Goal: Information Seeking & Learning: Learn about a topic

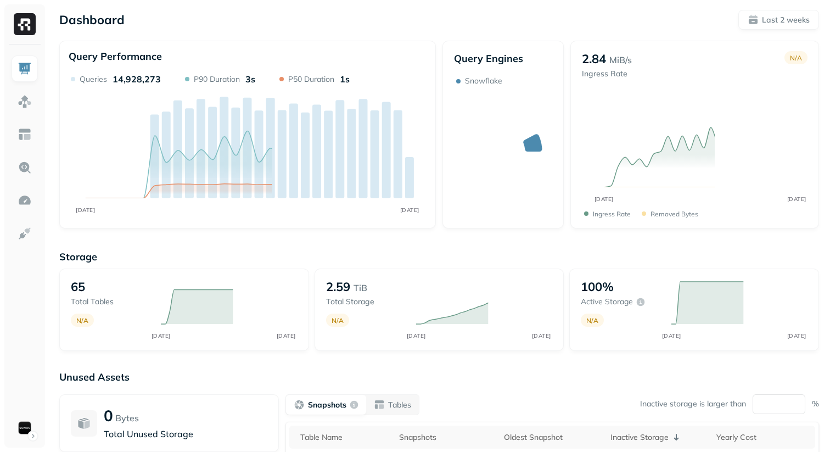
click at [368, 15] on div "Dashboard Last 2 weeks" at bounding box center [439, 20] width 760 height 20
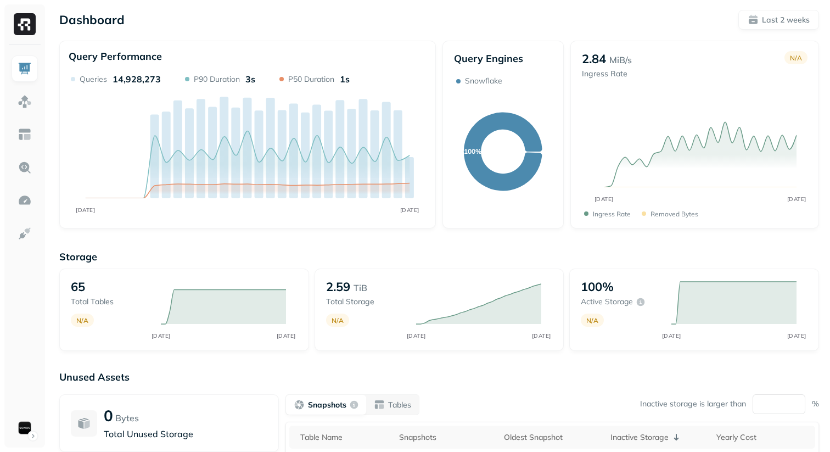
click at [233, 266] on div "Storage 65 Total tables N/A SEP 25 OCT 09 2.59 TiB Total storage N/A SEP 25 OCT…" at bounding box center [439, 300] width 760 height 101
click at [245, 250] on p "Storage" at bounding box center [439, 256] width 760 height 13
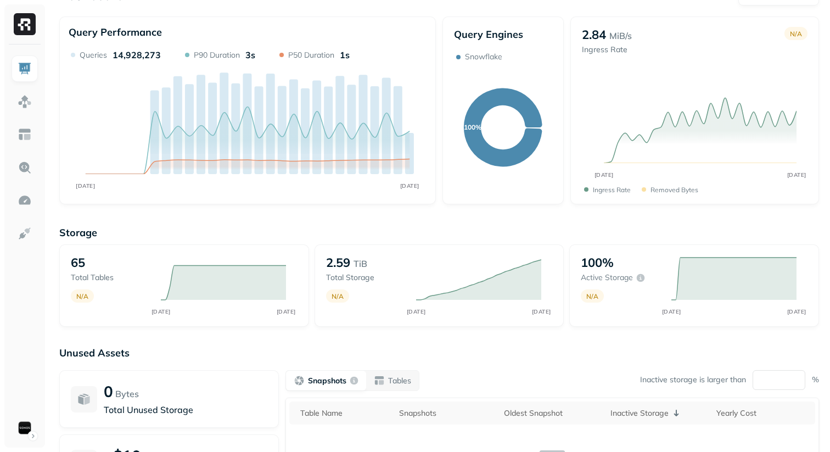
scroll to position [159, 0]
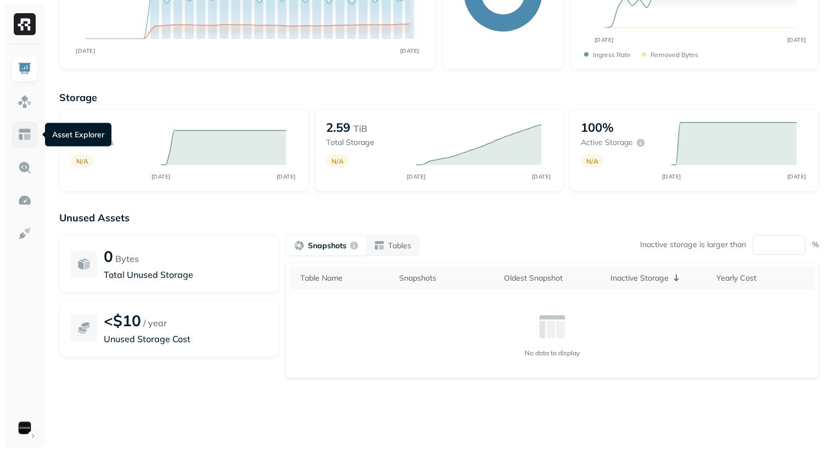
click at [30, 137] on img at bounding box center [25, 134] width 14 height 14
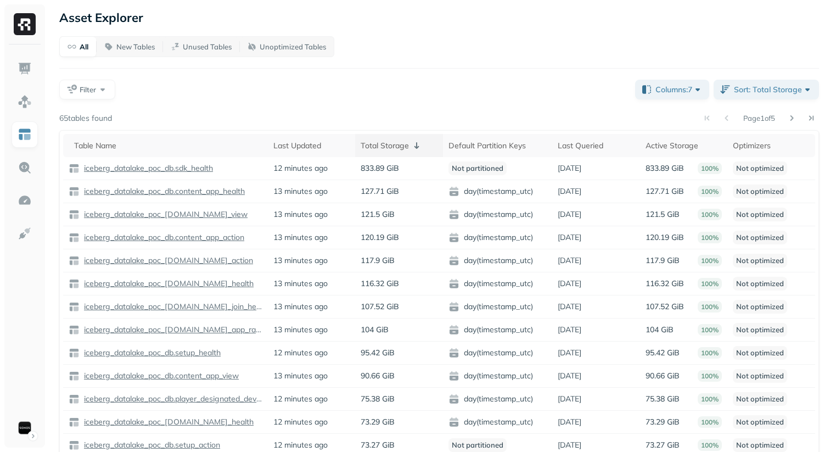
click at [405, 139] on div "Total Storage" at bounding box center [399, 145] width 77 height 13
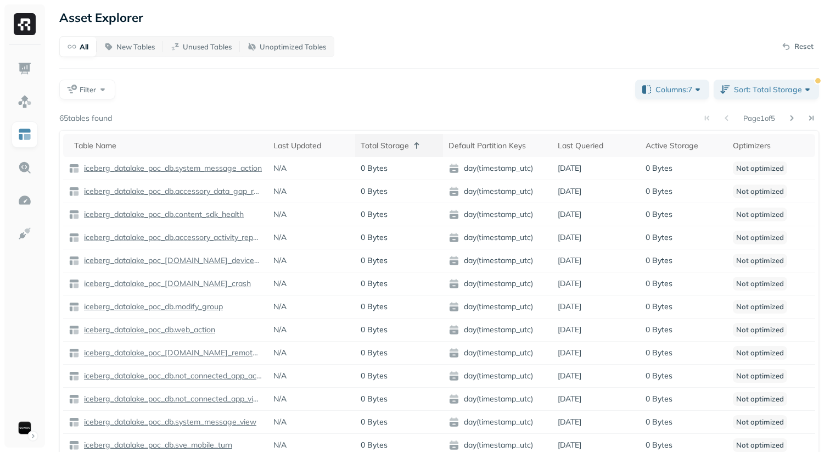
click at [405, 139] on div "Total Storage" at bounding box center [399, 145] width 77 height 13
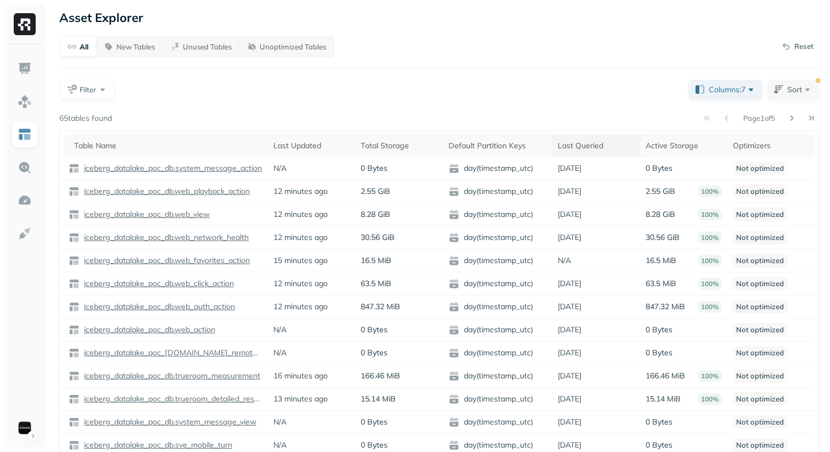
click at [568, 151] on div "Last Queried" at bounding box center [596, 145] width 77 height 13
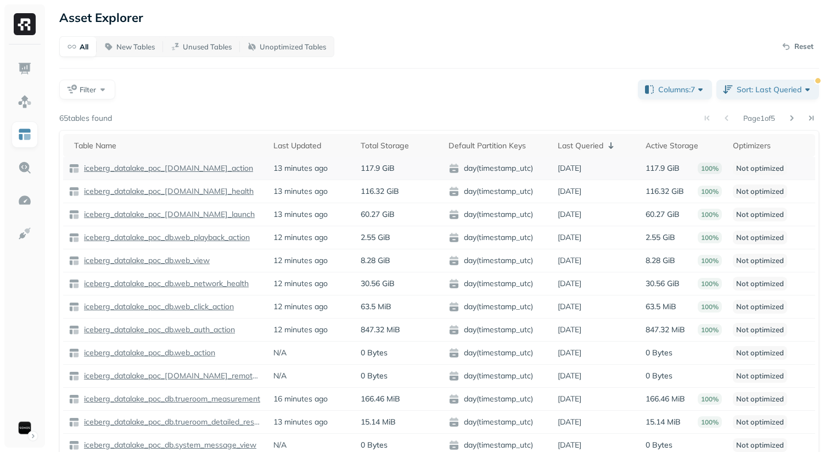
click at [146, 166] on p "iceberg_datalake_poc_db.app_action" at bounding box center [167, 168] width 171 height 10
click at [161, 193] on p "iceberg_datalake_poc_db.app_health" at bounding box center [168, 191] width 172 height 10
click at [570, 136] on th "Last Queried" at bounding box center [597, 145] width 88 height 23
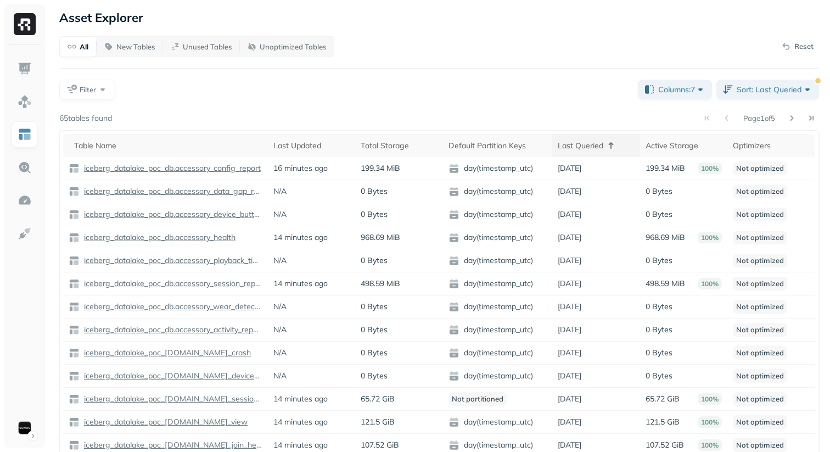
click at [586, 142] on div "Last Queried" at bounding box center [596, 145] width 77 height 13
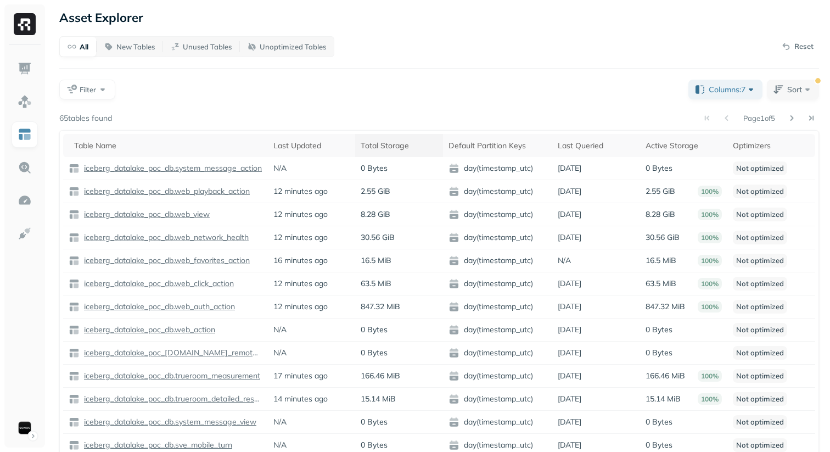
click at [399, 141] on div "Total Storage" at bounding box center [399, 145] width 77 height 13
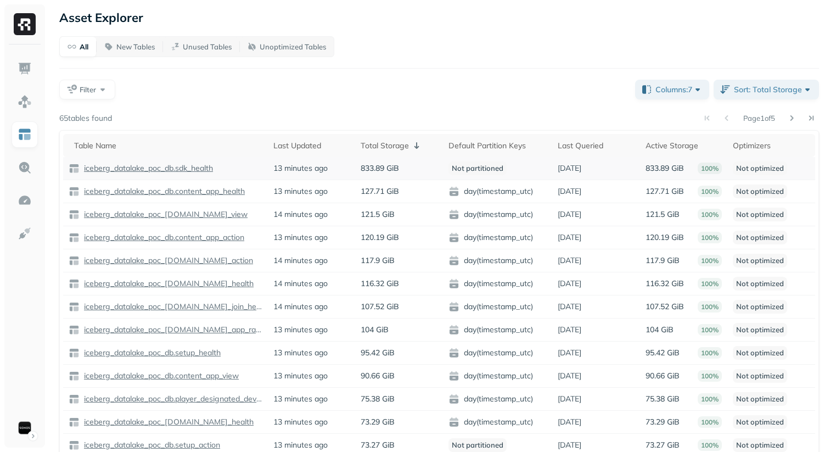
click at [194, 168] on p "iceberg_datalake_poc_db.sdk_health" at bounding box center [147, 168] width 131 height 10
click at [397, 121] on div "Page 1 of 5" at bounding box center [465, 117] width 707 height 15
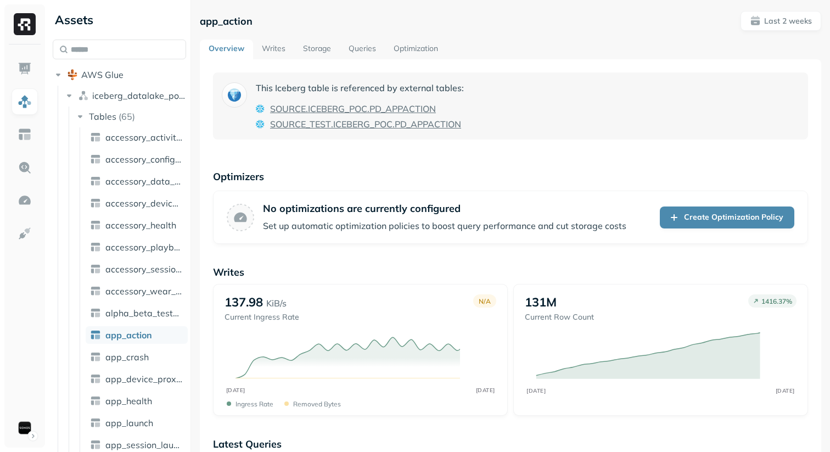
scroll to position [4, 0]
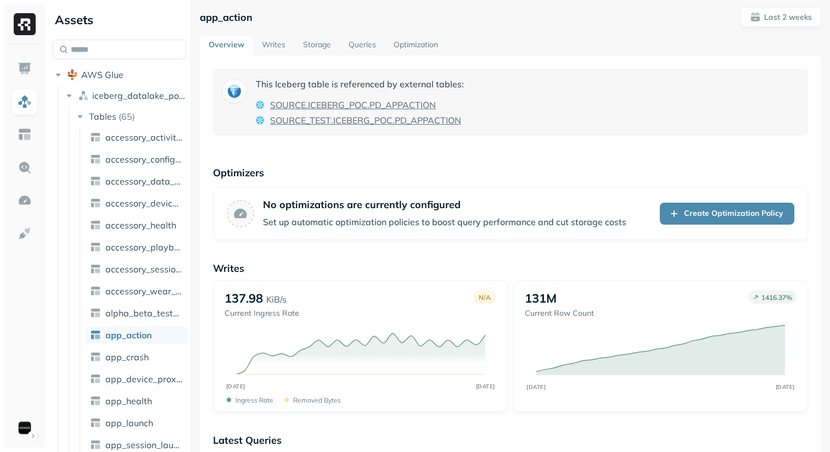
click at [144, 94] on span "iceberg_datalake_poc_db" at bounding box center [139, 95] width 94 height 11
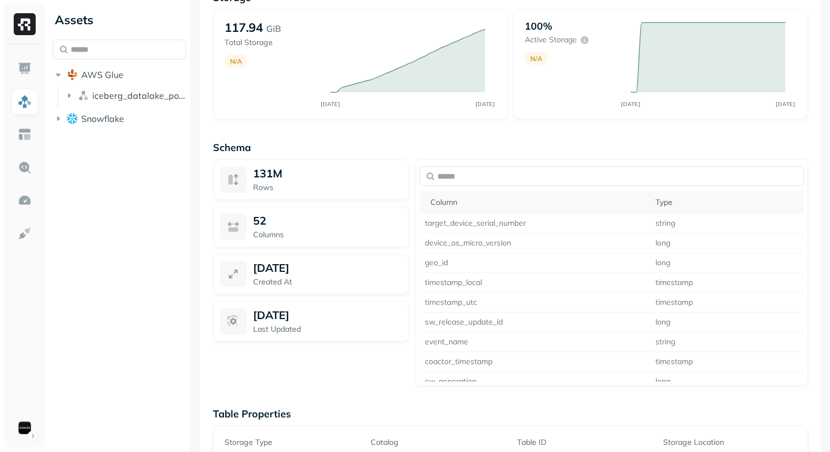
scroll to position [777, 0]
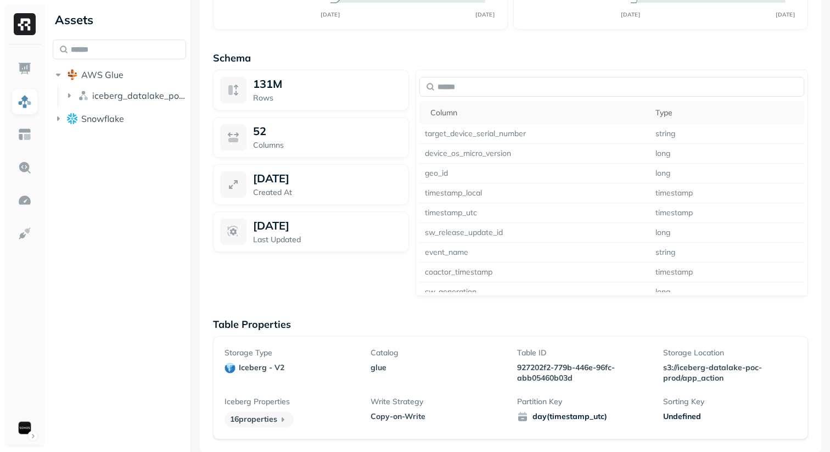
click at [276, 261] on div "131M Rows 52 Columns [DATE] Created At [DATE] Last Updated" at bounding box center [311, 183] width 196 height 226
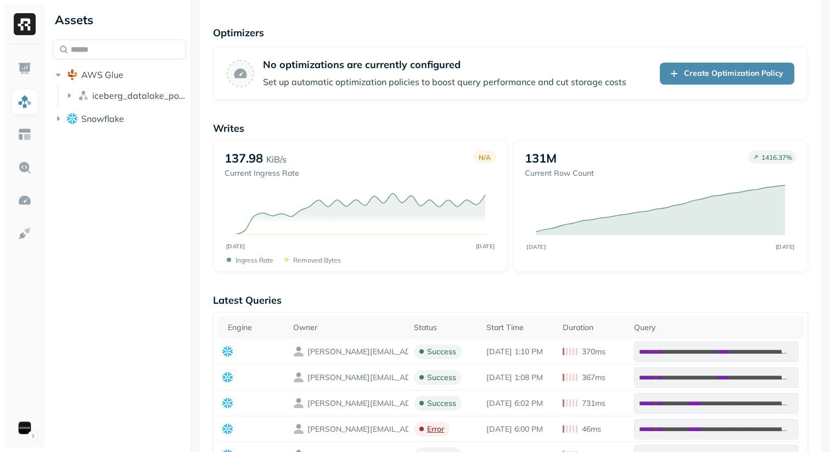
scroll to position [0, 0]
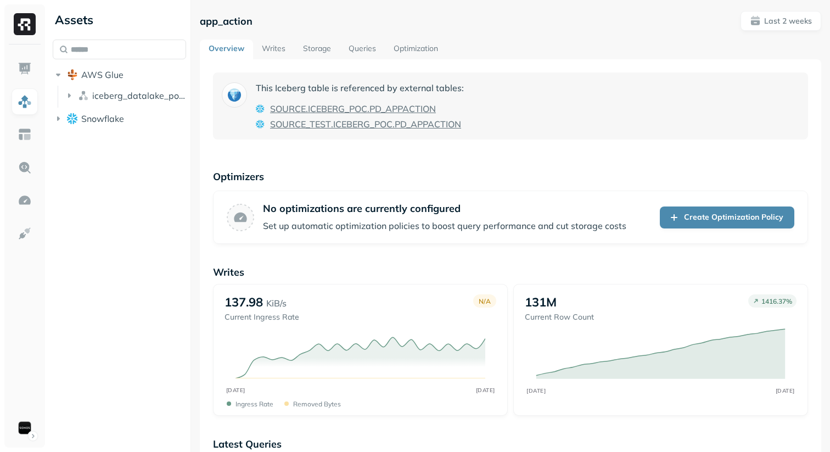
click at [314, 47] on link "Storage" at bounding box center [317, 50] width 46 height 20
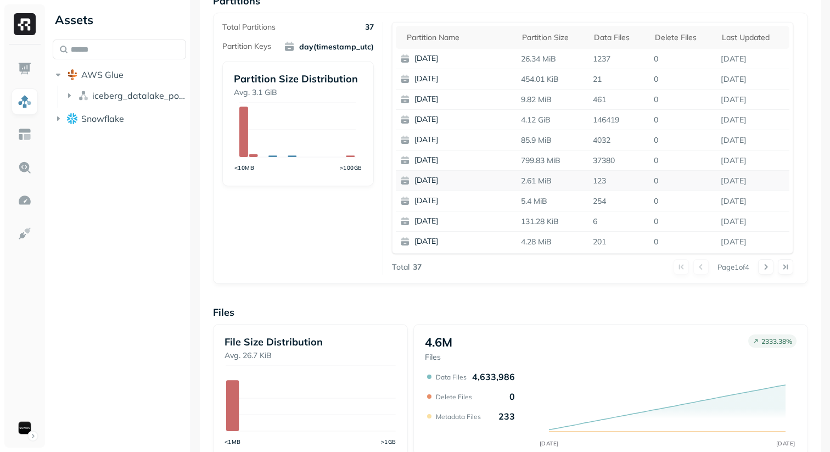
scroll to position [219, 0]
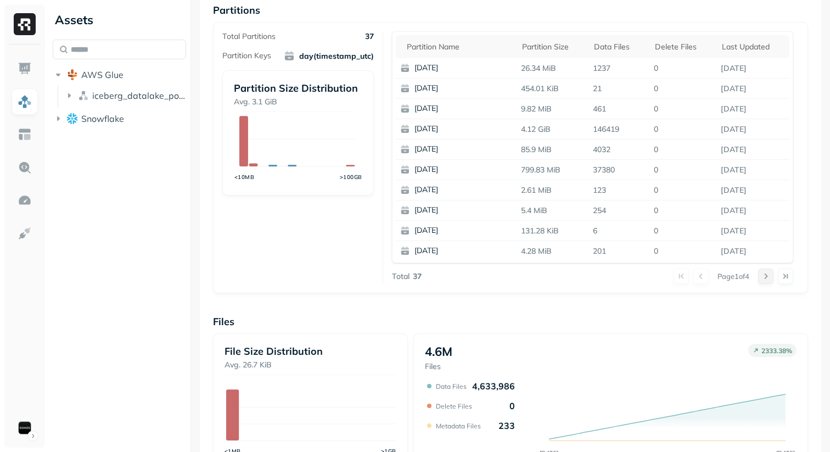
click at [766, 275] on button at bounding box center [766, 276] width 15 height 15
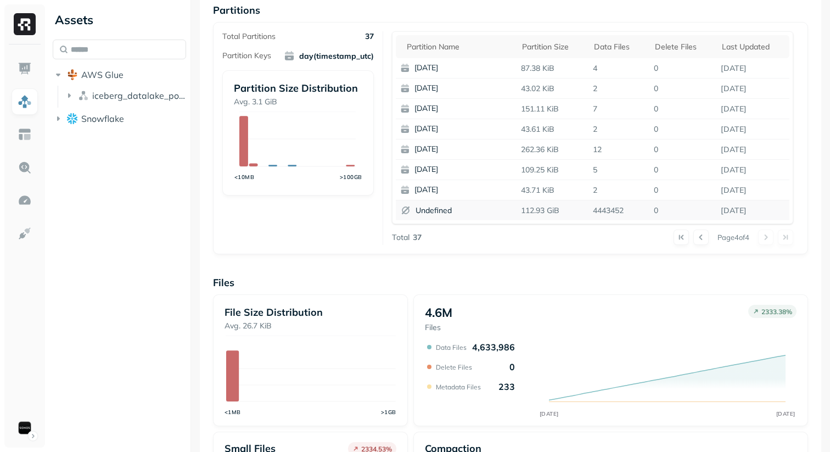
click at [620, 213] on p "4443452" at bounding box center [619, 210] width 61 height 19
click at [604, 227] on div "Partition name Partition size Data Files Delete Files Last updated 2025-09-06 8…" at bounding box center [593, 138] width 402 height 214
click at [701, 239] on button at bounding box center [701, 237] width 15 height 15
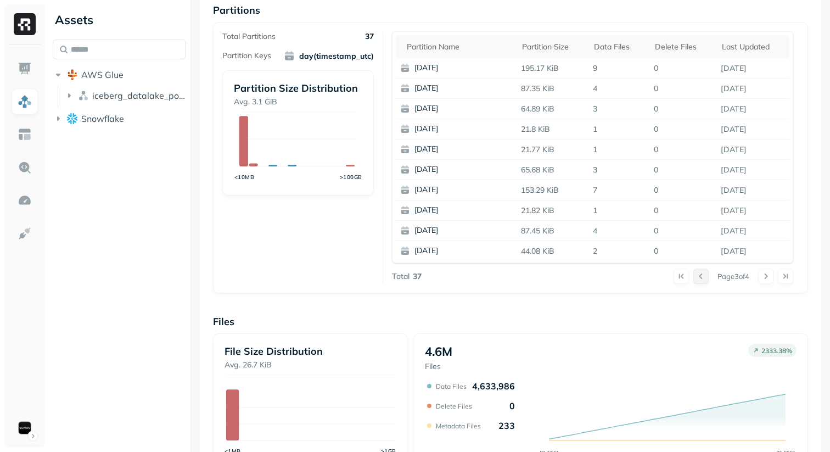
click at [701, 239] on p "0" at bounding box center [683, 230] width 67 height 19
click at [701, 272] on button at bounding box center [701, 276] width 15 height 15
click at [701, 277] on button at bounding box center [701, 276] width 15 height 15
click at [448, 47] on div "Partition name" at bounding box center [459, 46] width 104 height 13
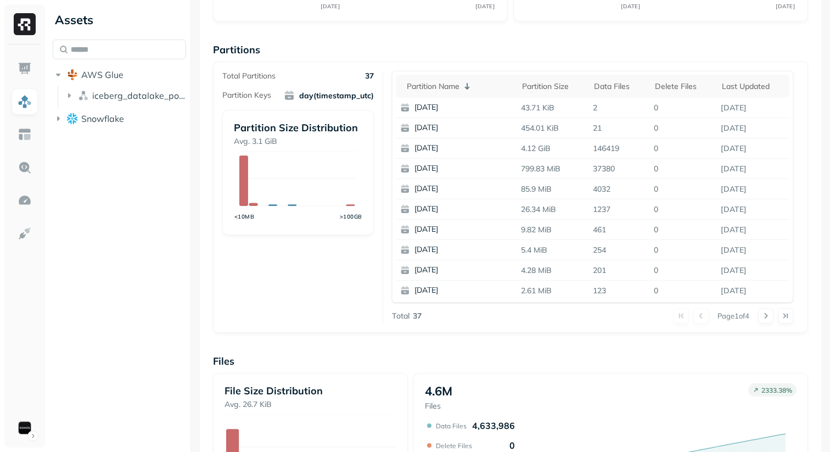
scroll to position [0, 0]
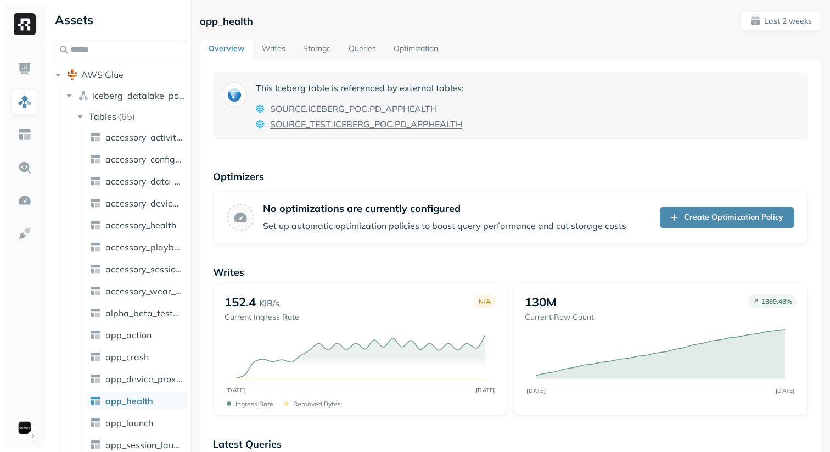
click at [315, 51] on link "Storage" at bounding box center [317, 50] width 46 height 20
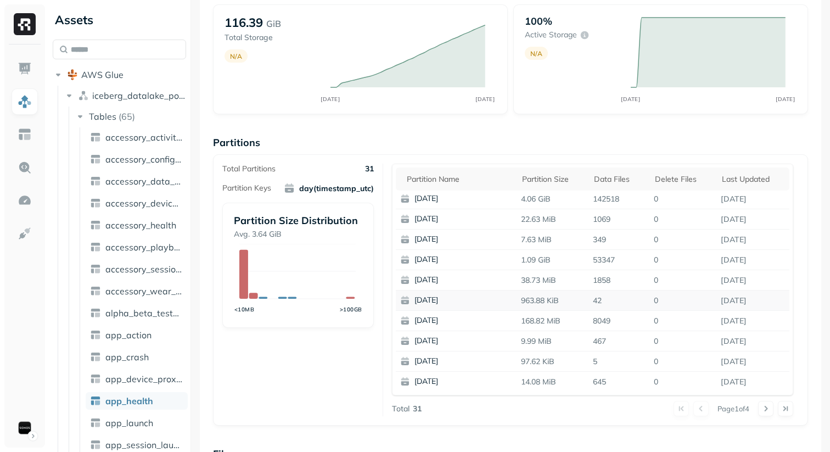
scroll to position [86, 0]
click at [459, 176] on div "Partition name" at bounding box center [459, 179] width 104 height 13
click at [762, 414] on button at bounding box center [766, 409] width 15 height 15
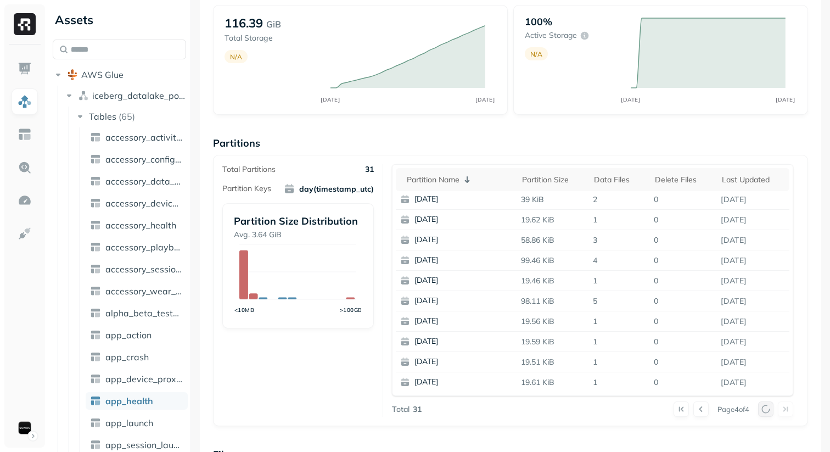
scroll to position [0, 0]
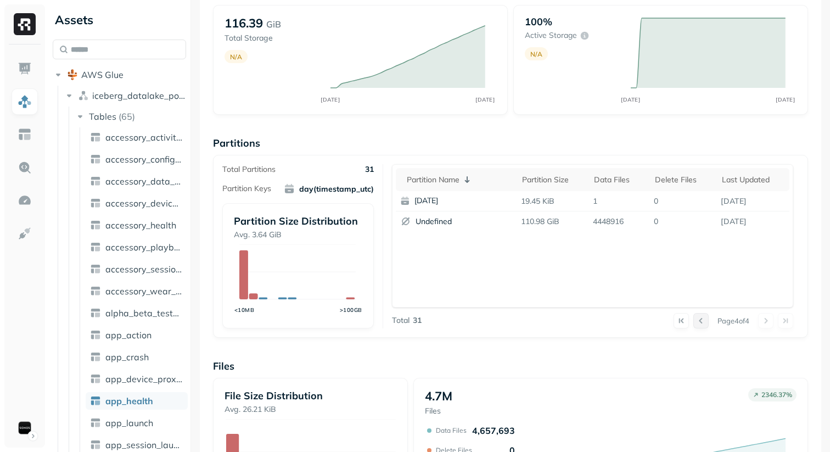
click at [699, 323] on button at bounding box center [701, 320] width 15 height 15
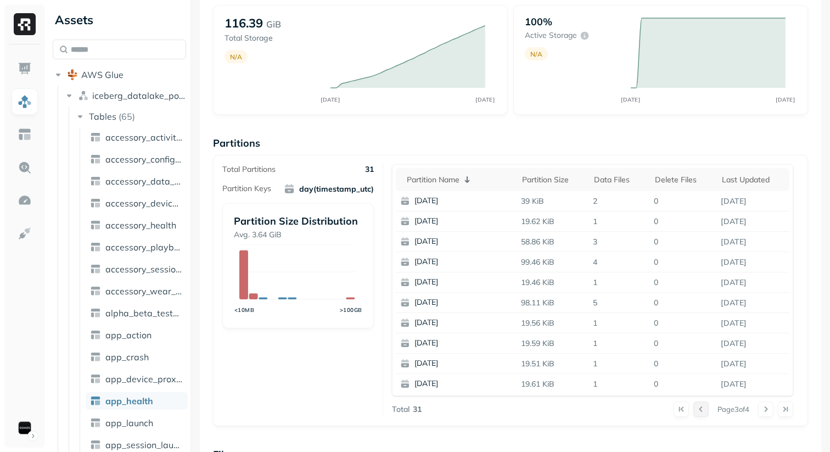
click at [694, 408] on button at bounding box center [701, 409] width 15 height 15
click at [674, 409] on button at bounding box center [681, 409] width 15 height 15
click at [727, 427] on div "Overview 116.39 GiB Total Storage N/A SEP 25 OCT 09 100% Active storage N/A SEP…" at bounding box center [510, 364] width 595 height 754
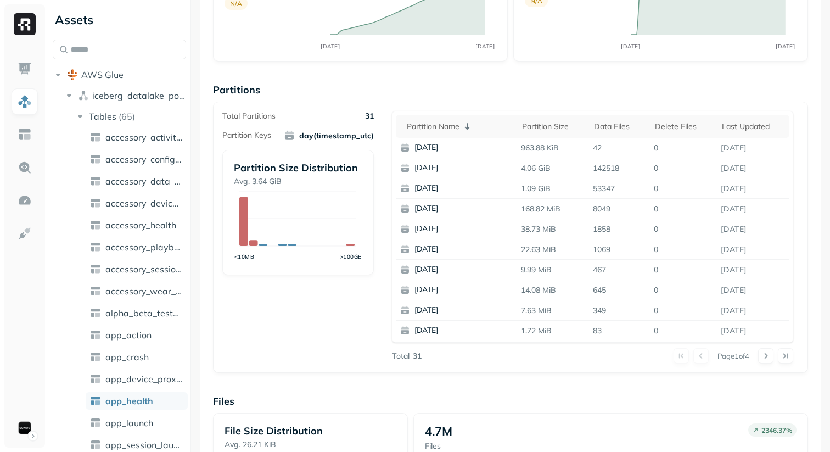
scroll to position [134, 0]
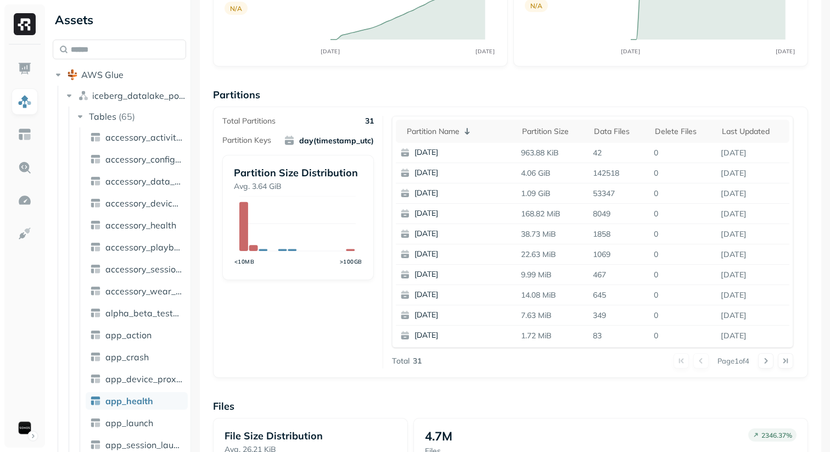
click at [312, 339] on div "Total Partitions 31 Partition Keys day(timestamp_utc) Partition Size Distributi…" at bounding box center [302, 242] width 161 height 253
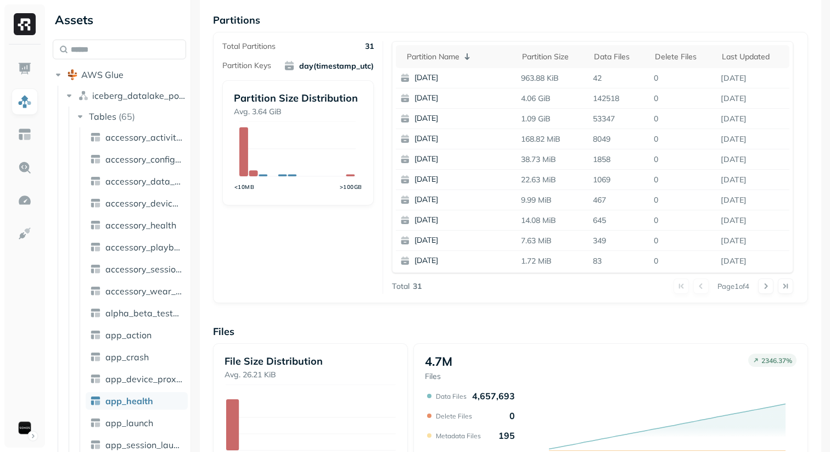
scroll to position [208, 0]
click at [278, 274] on div "Total Partitions 31 Partition Keys day(timestamp_utc) Partition Size Distributi…" at bounding box center [302, 168] width 161 height 253
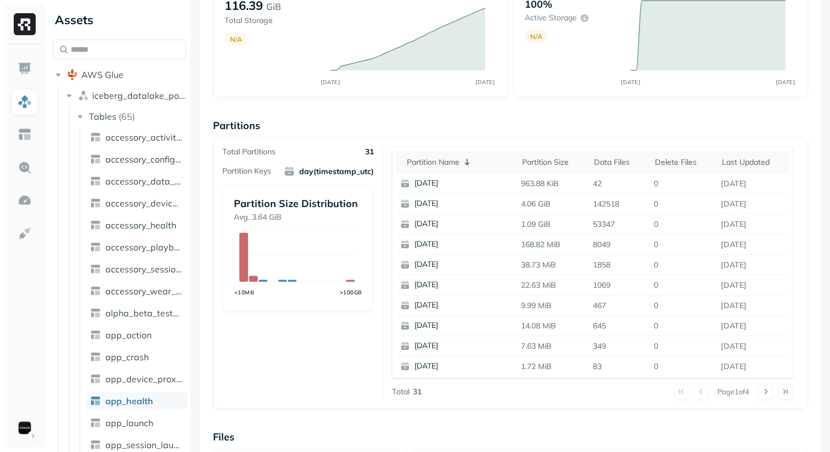
scroll to position [0, 0]
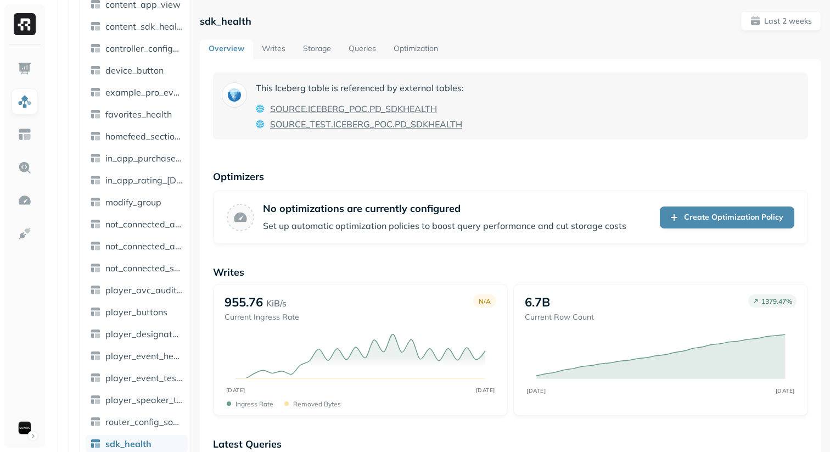
scroll to position [551, 0]
click at [305, 51] on link "Storage" at bounding box center [317, 50] width 46 height 20
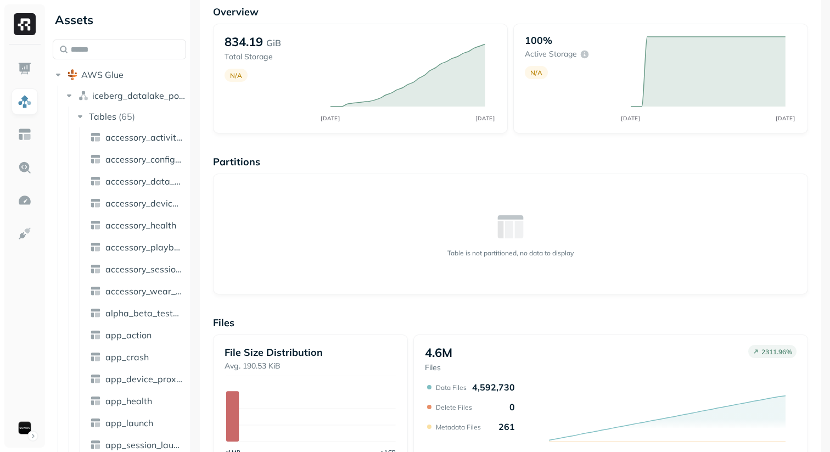
click at [330, 265] on div "Table is not partitioned, no data to display" at bounding box center [510, 234] width 595 height 121
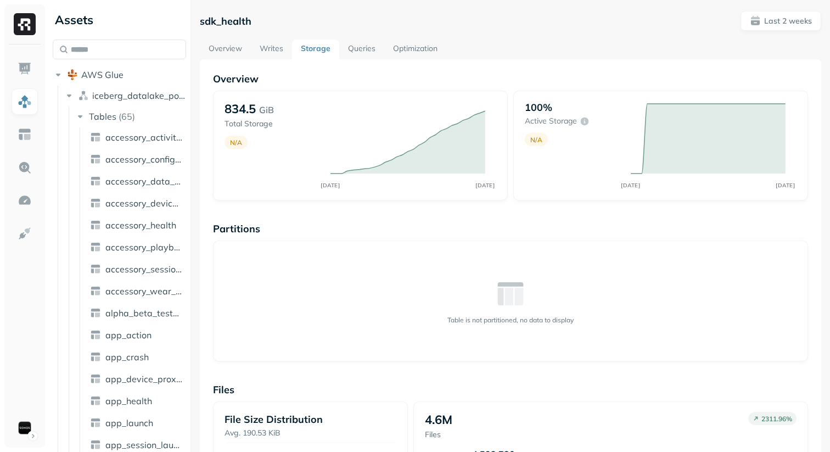
click at [309, 226] on p "Partitions" at bounding box center [510, 228] width 595 height 13
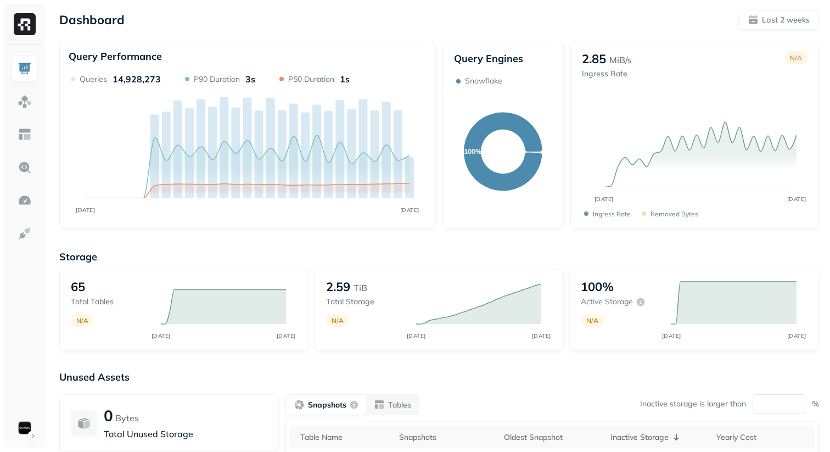
click at [307, 240] on div "Storage 65 Total tables N/A SEP [DATE] 2.59 TiB Total storage N/A SEP [DATE] 10…" at bounding box center [439, 420] width 760 height 362
click at [27, 132] on img at bounding box center [25, 134] width 14 height 14
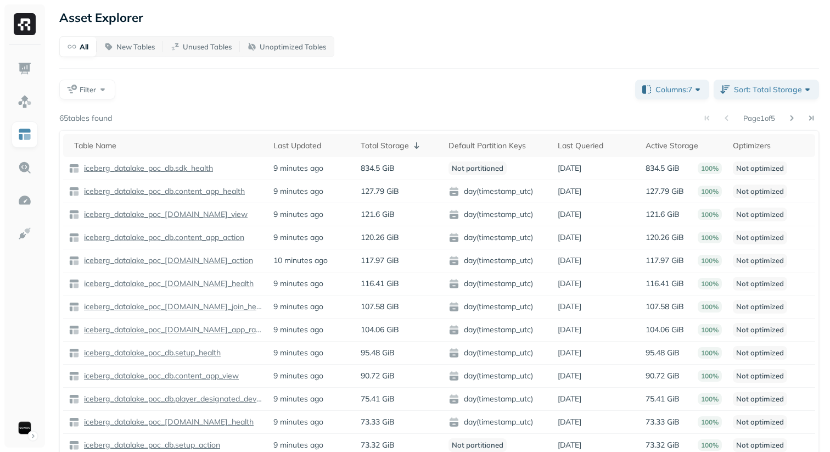
click at [377, 98] on div "Filter" at bounding box center [342, 90] width 567 height 20
click at [311, 101] on div "All New Tables Unused Tables Unoptimized Tables Filter Columns: 7 Sort: Total S…" at bounding box center [439, 282] width 760 height 493
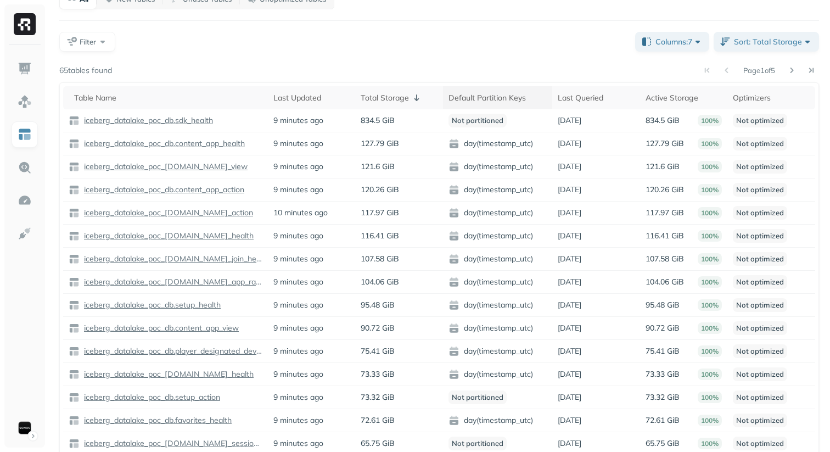
scroll to position [43, 0]
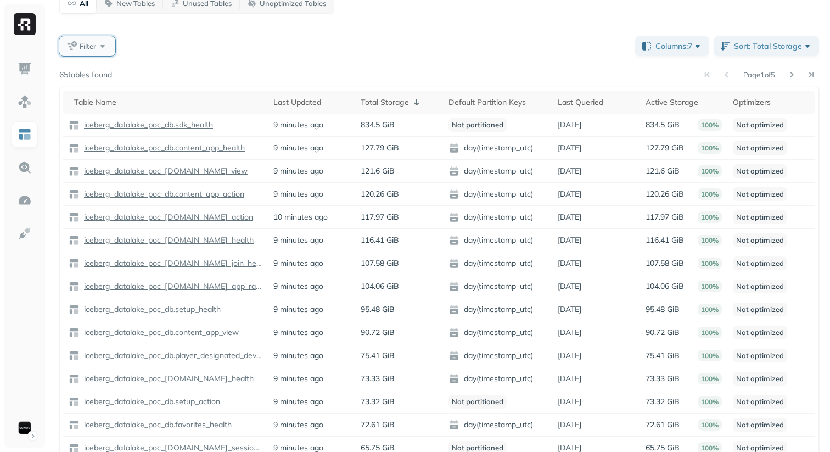
click at [93, 47] on span "Filter" at bounding box center [88, 46] width 16 height 10
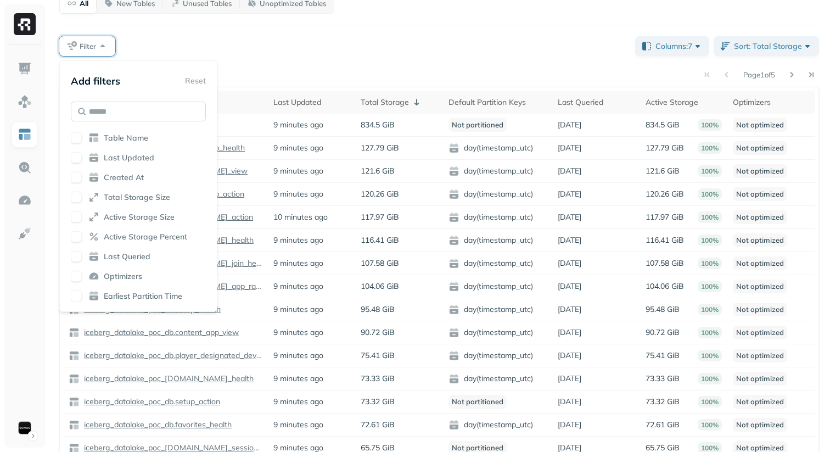
click at [119, 118] on input "text" at bounding box center [138, 112] width 135 height 20
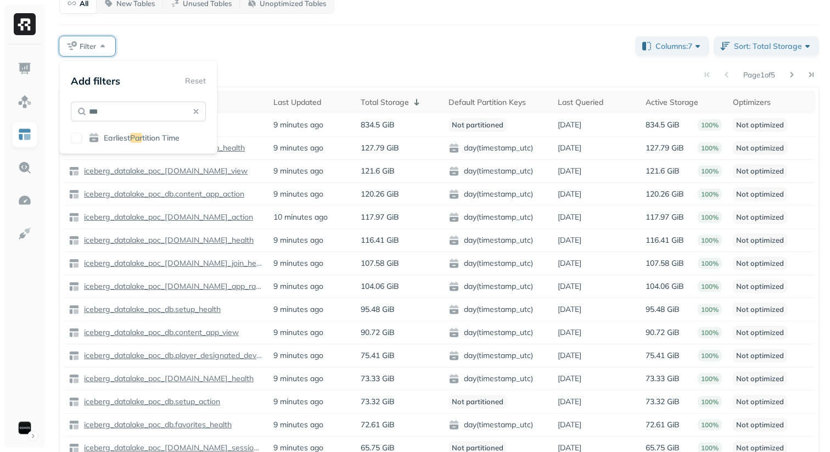
type input "****"
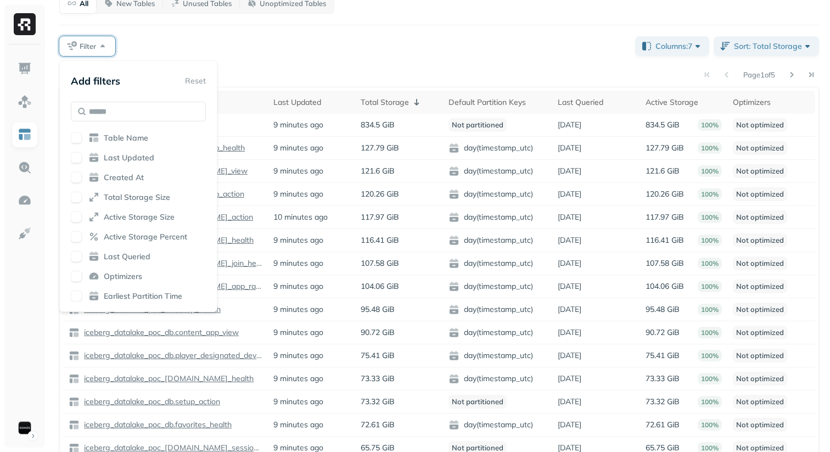
click at [373, 27] on div "All New Tables Unused Tables Unoptimized Tables Filter Columns: 7 Sort: Total S…" at bounding box center [439, 239] width 760 height 493
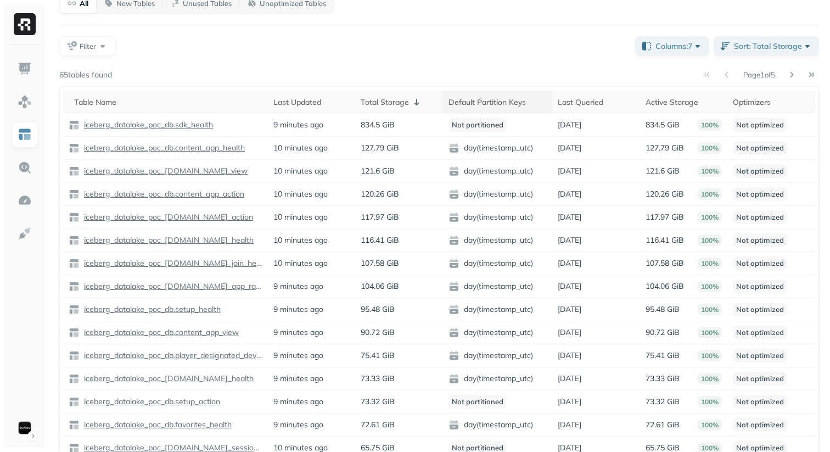
click at [518, 102] on div "Default Partition Keys" at bounding box center [498, 102] width 98 height 13
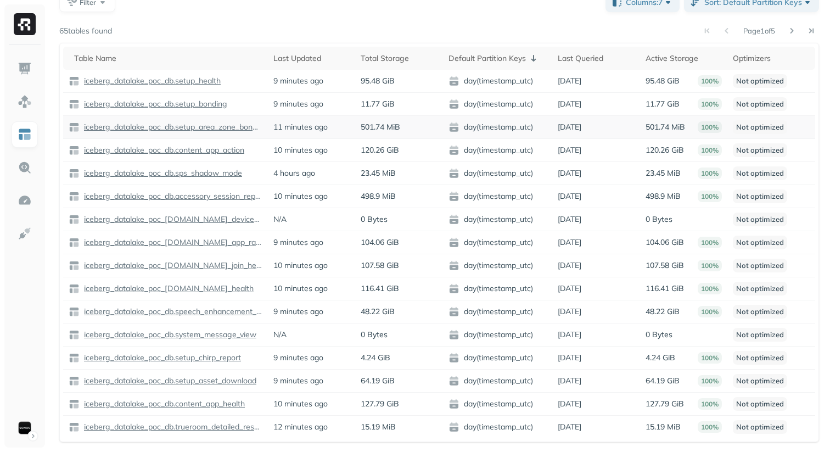
scroll to position [51, 0]
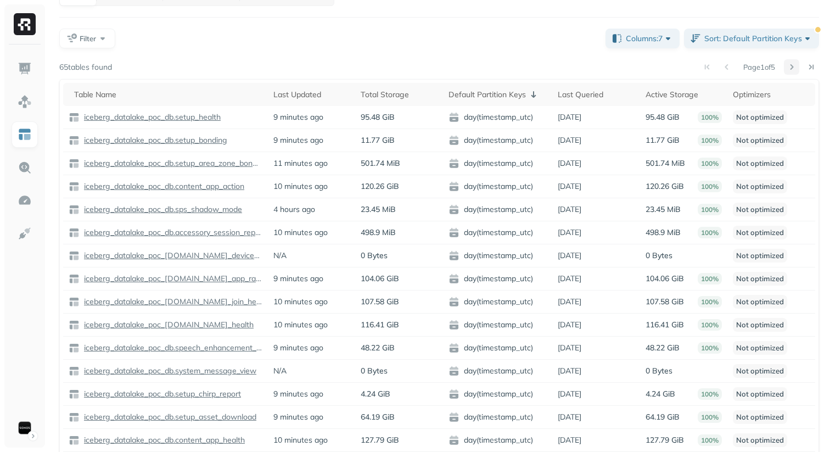
click at [790, 63] on button at bounding box center [791, 66] width 15 height 15
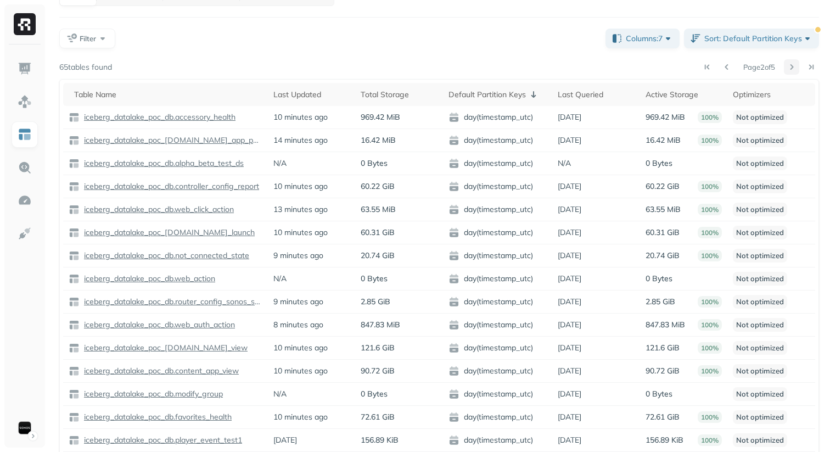
click at [790, 63] on button at bounding box center [791, 66] width 15 height 15
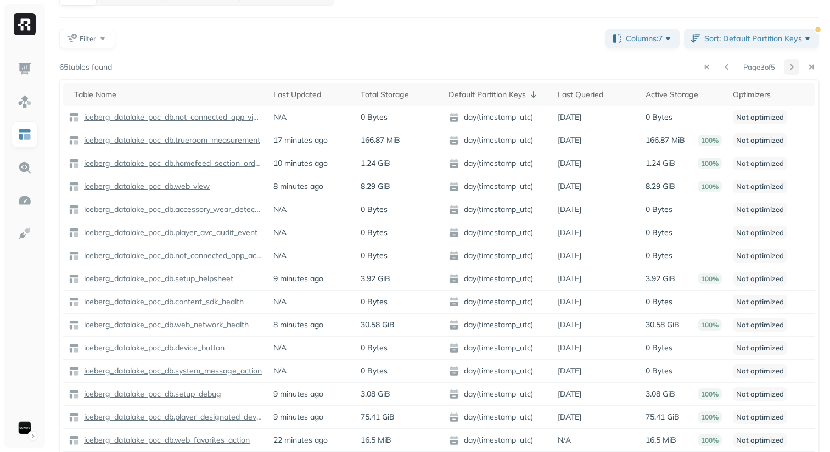
click at [790, 63] on button at bounding box center [791, 66] width 15 height 15
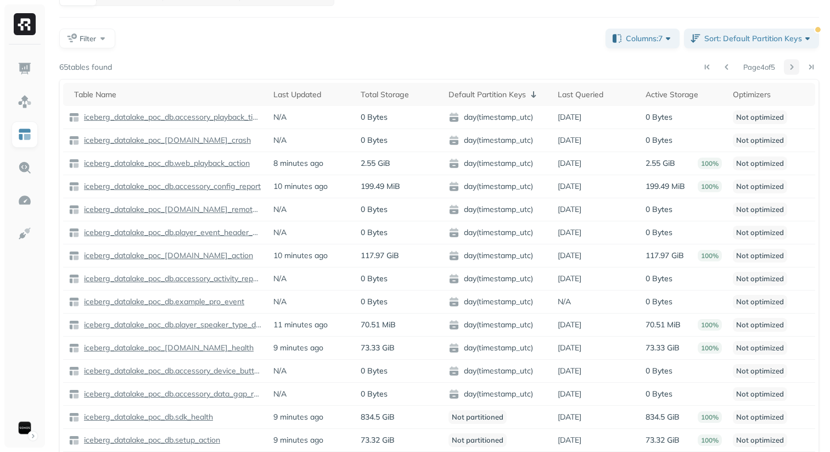
click at [790, 63] on button at bounding box center [791, 66] width 15 height 15
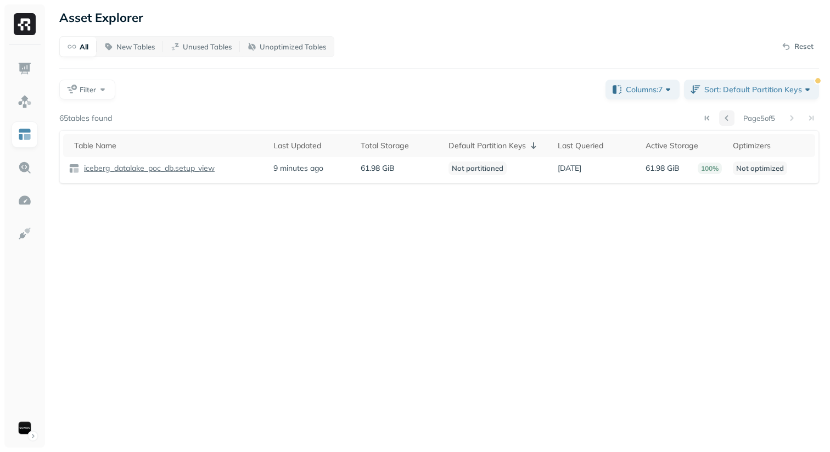
click at [726, 121] on button at bounding box center [727, 117] width 15 height 15
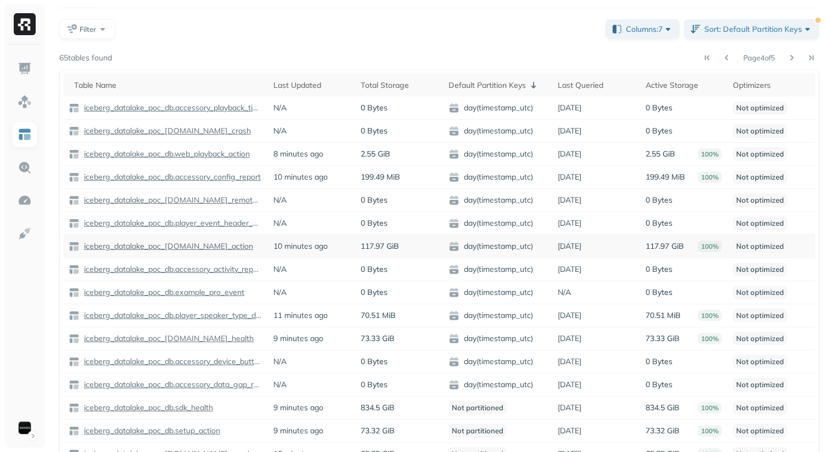
scroll to position [38, 0]
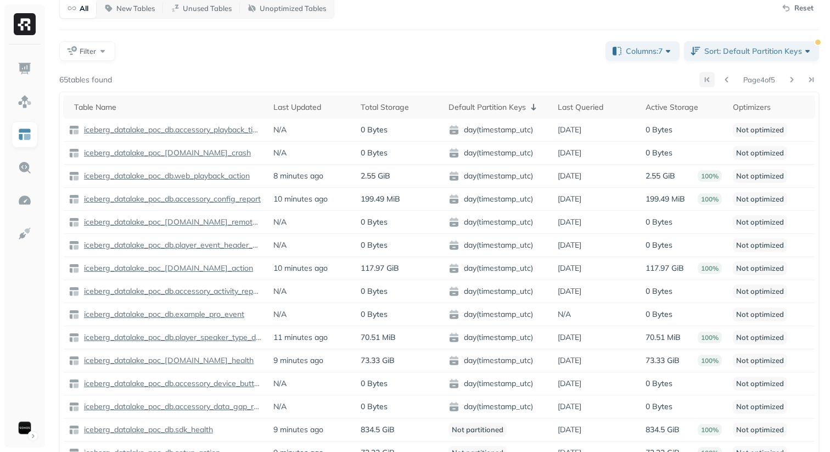
click at [703, 83] on button at bounding box center [707, 79] width 15 height 15
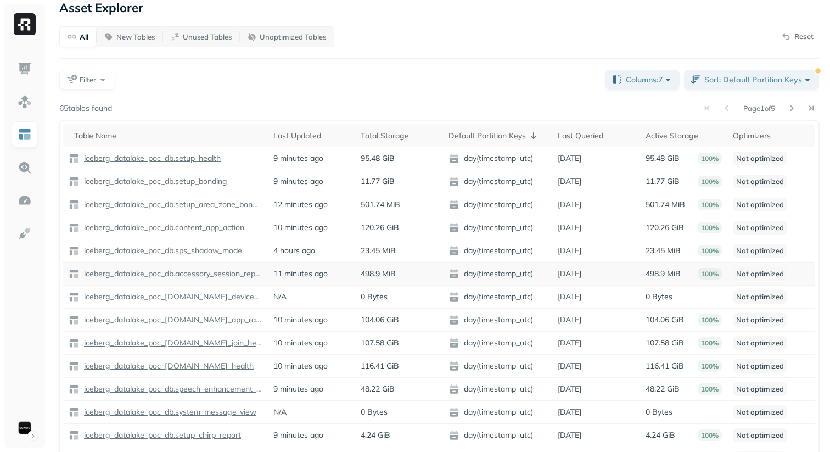
scroll to position [0, 0]
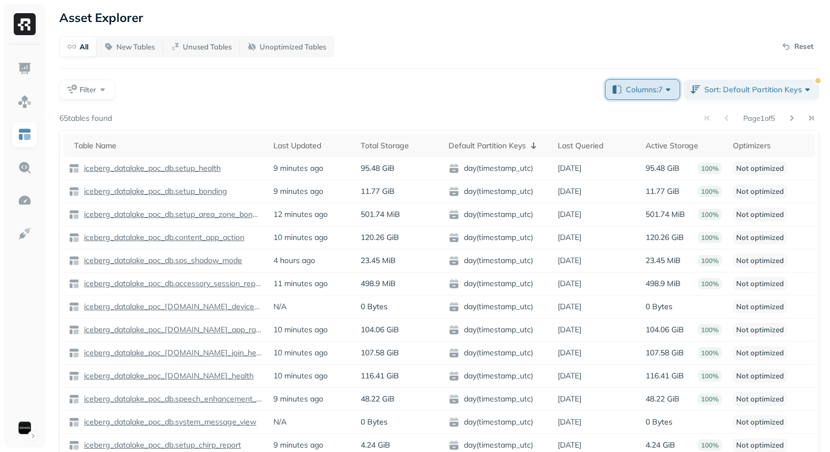
click at [649, 89] on span "Columns: 7" at bounding box center [650, 89] width 48 height 11
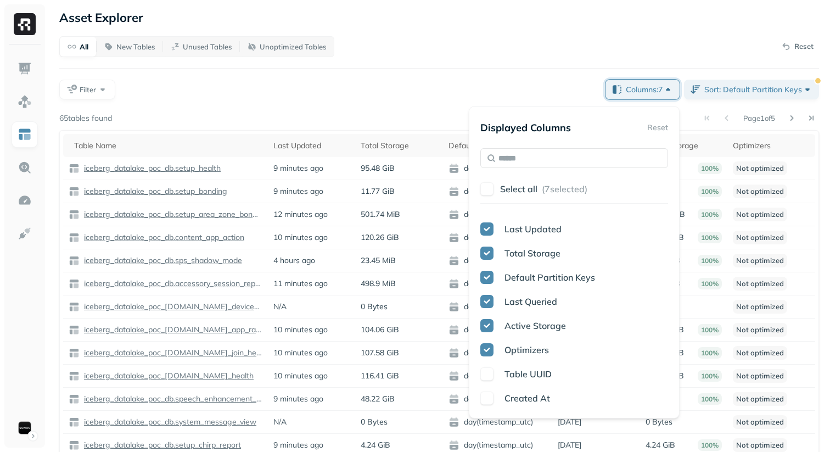
click at [514, 350] on span "Optimizers" at bounding box center [527, 349] width 44 height 11
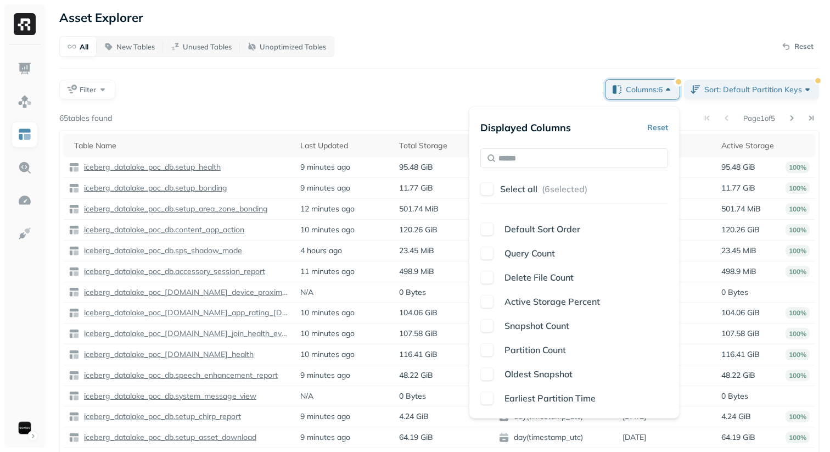
scroll to position [29, 0]
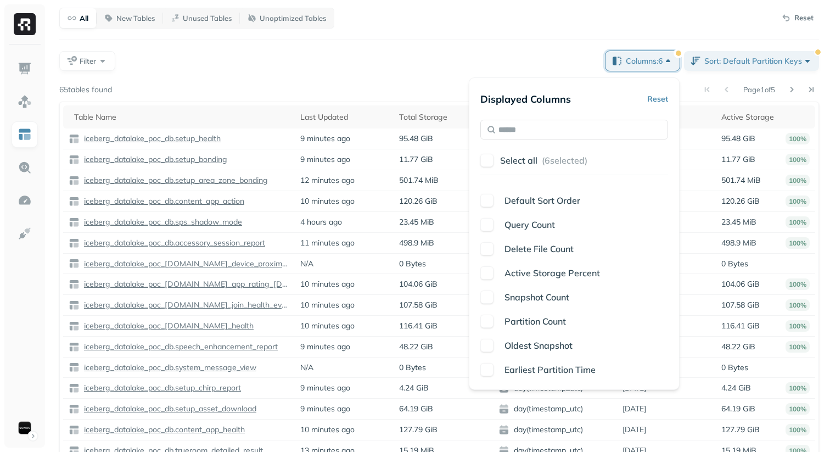
click at [564, 371] on span "Earliest Partition Time" at bounding box center [550, 369] width 91 height 11
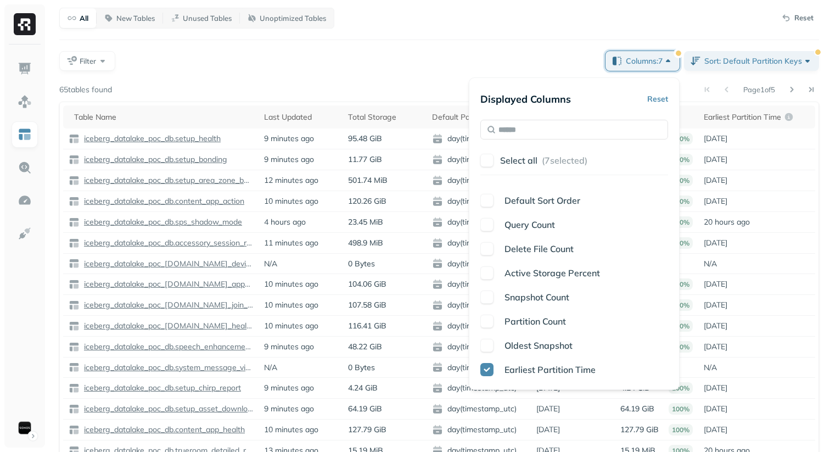
click at [473, 67] on div "Filter" at bounding box center [328, 61] width 538 height 20
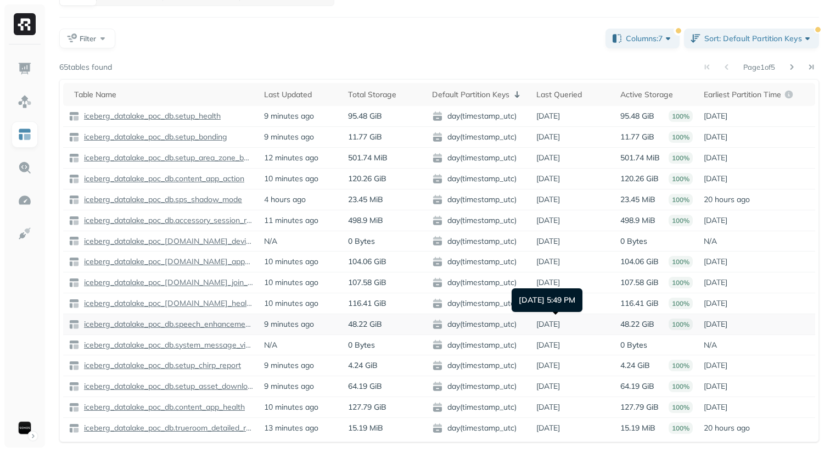
scroll to position [0, 0]
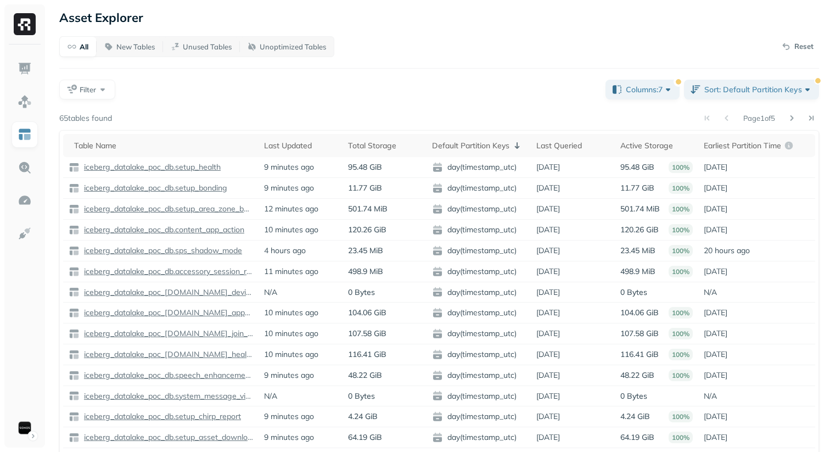
click at [543, 68] on div "All New Tables Unused Tables Unoptimized Tables Reset Filter Columns: 7 Sort: D…" at bounding box center [439, 264] width 760 height 457
click at [508, 65] on div "All New Tables Unused Tables Unoptimized Tables Reset Filter Columns: 7 Sort: D…" at bounding box center [439, 264] width 760 height 457
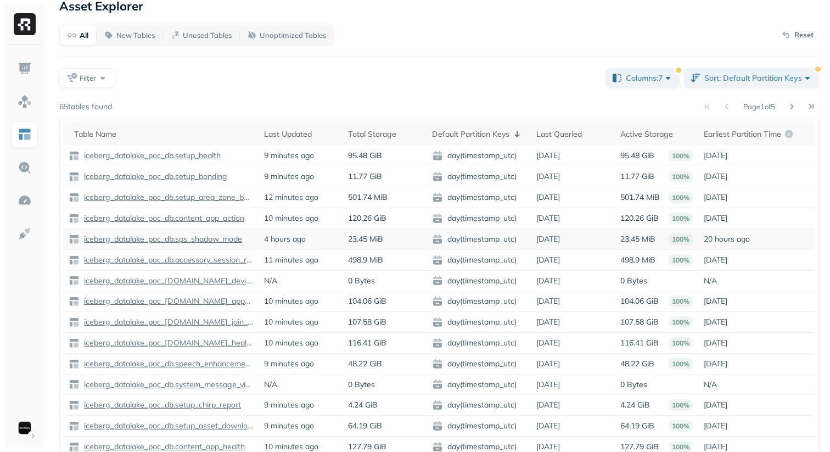
scroll to position [21, 0]
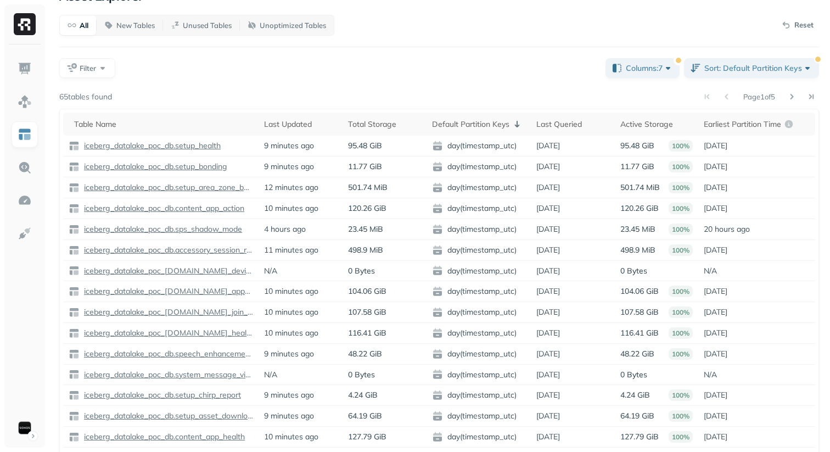
click at [801, 94] on div at bounding box center [801, 96] width 35 height 15
click at [807, 94] on button at bounding box center [811, 96] width 15 height 15
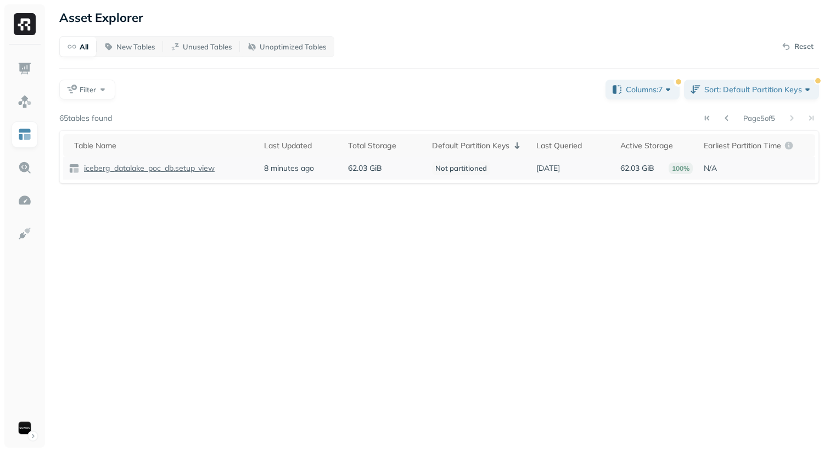
click at [177, 170] on p "iceberg_datalake_poc_db.setup_view" at bounding box center [148, 168] width 133 height 10
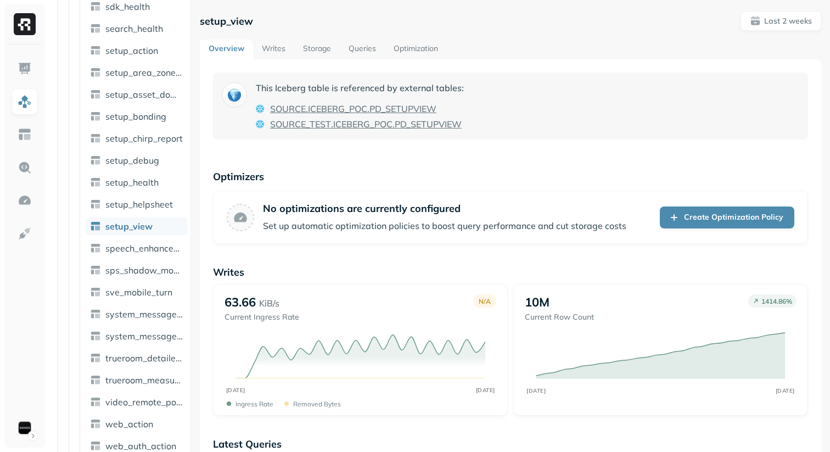
click at [274, 56] on link "Writes" at bounding box center [273, 50] width 41 height 20
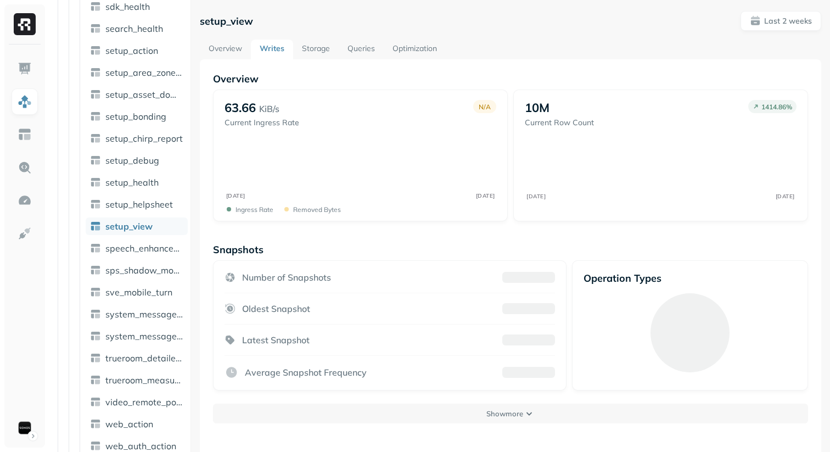
click at [320, 59] on link "Storage" at bounding box center [316, 50] width 46 height 20
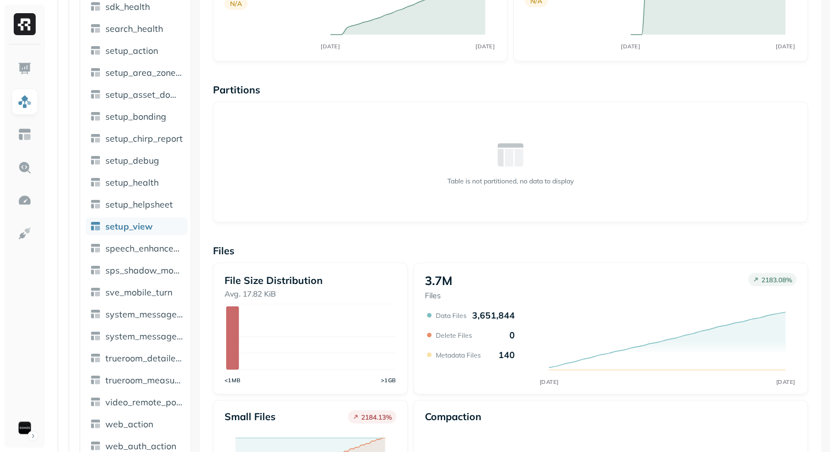
scroll to position [129, 0]
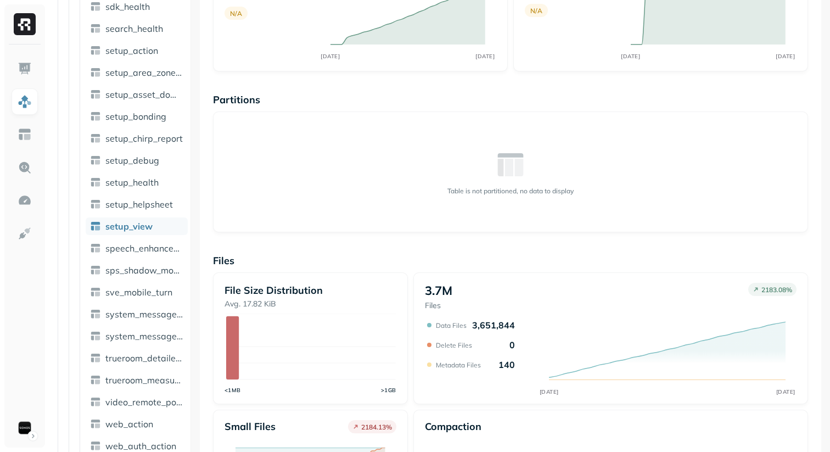
click at [454, 195] on div "Table is not partitioned, no data to display" at bounding box center [510, 172] width 595 height 121
drag, startPoint x: 454, startPoint y: 192, endPoint x: 560, endPoint y: 193, distance: 106.0
click at [560, 193] on p "Table is not partitioned, no data to display" at bounding box center [511, 191] width 126 height 8
drag, startPoint x: 566, startPoint y: 192, endPoint x: 462, endPoint y: 192, distance: 103.8
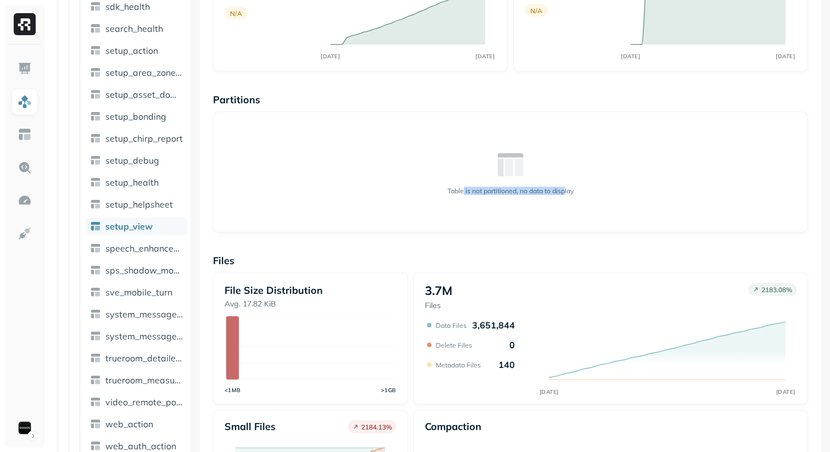
click at [462, 192] on p "Table is not partitioned, no data to display" at bounding box center [511, 191] width 126 height 8
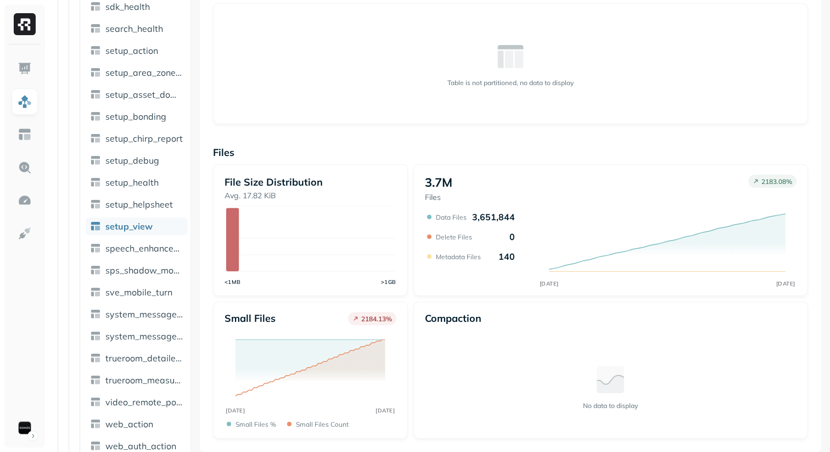
scroll to position [0, 0]
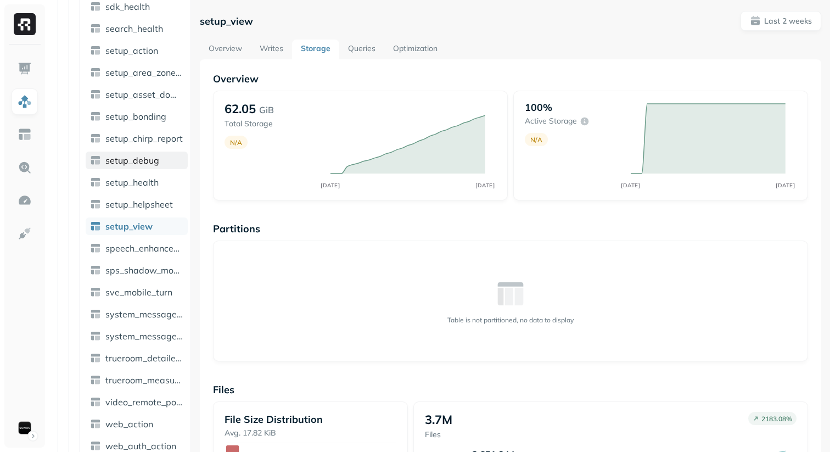
click at [147, 160] on span "setup_debug" at bounding box center [132, 160] width 54 height 11
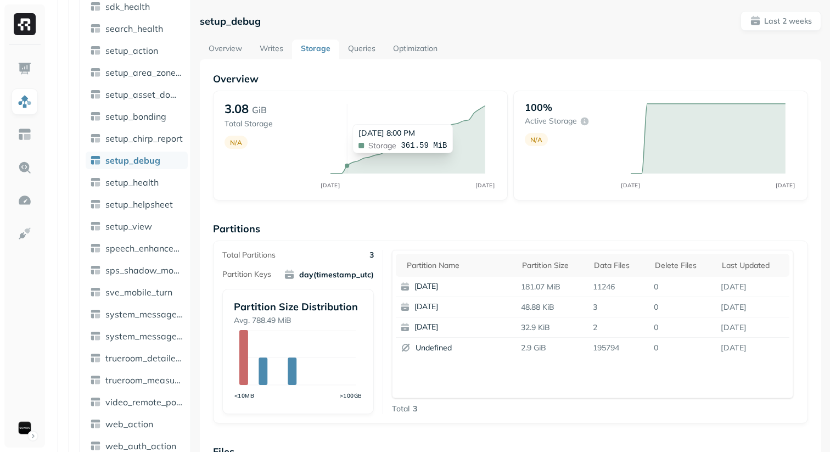
scroll to position [18, 0]
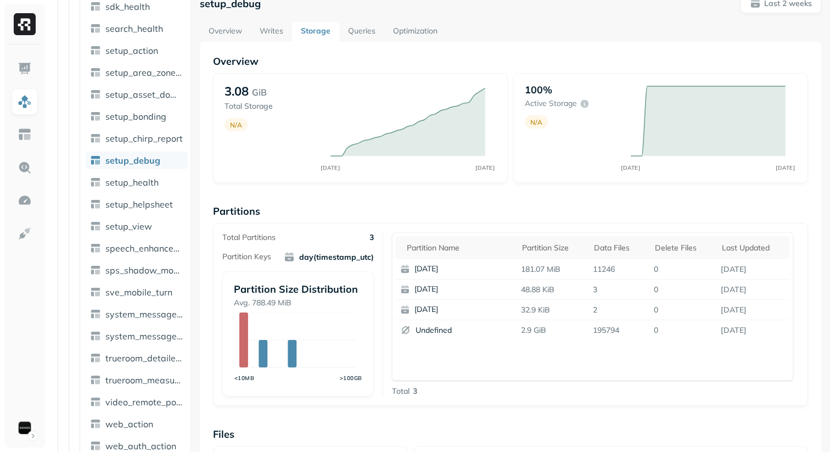
click at [427, 212] on p "Partitions" at bounding box center [510, 211] width 595 height 13
click at [24, 129] on img at bounding box center [25, 134] width 14 height 14
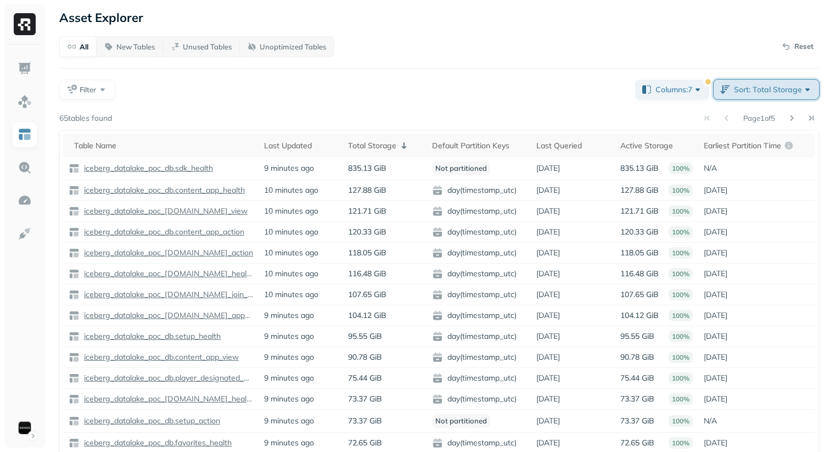
click at [753, 81] on button "Sort: Total Storage" at bounding box center [766, 90] width 105 height 20
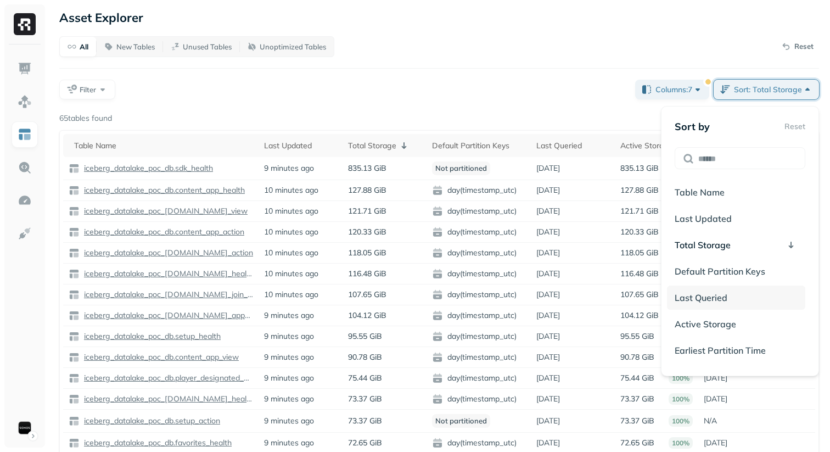
click at [724, 292] on p "Last Queried" at bounding box center [701, 297] width 53 height 13
click at [687, 246] on span "Total Storage" at bounding box center [703, 244] width 56 height 11
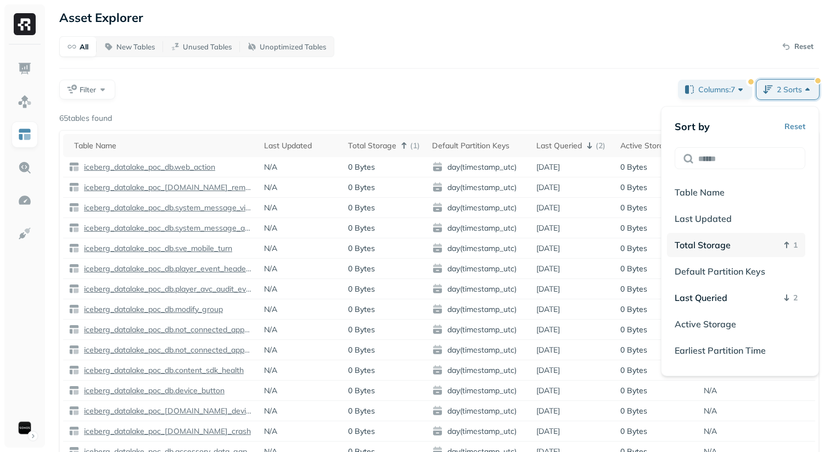
click at [687, 246] on span "Total Storage" at bounding box center [703, 244] width 56 height 11
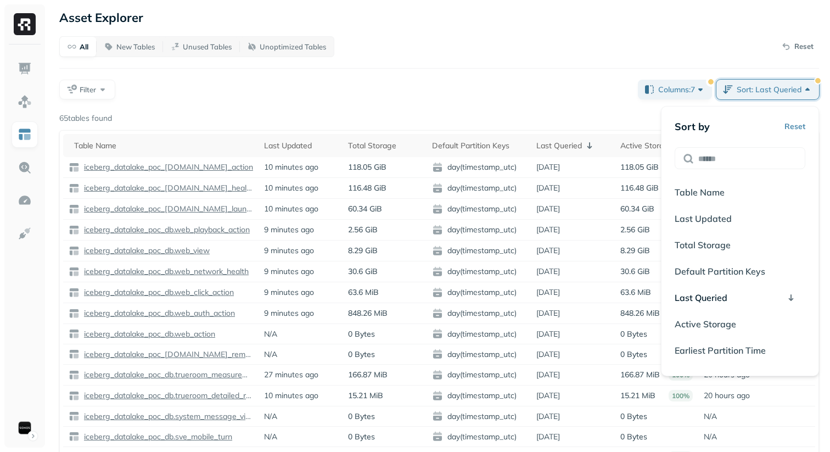
click at [604, 110] on div "All New Tables Unused Tables Unoptimized Tables Reset Filter Columns: 7 Sort: L…" at bounding box center [439, 264] width 760 height 456
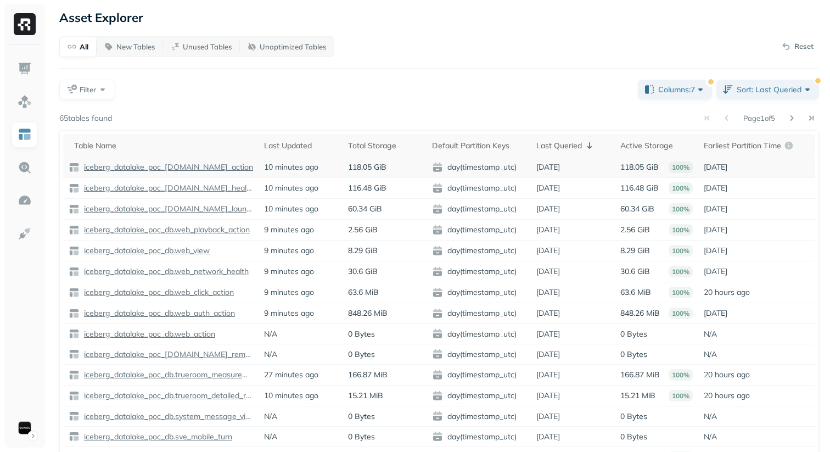
click at [188, 166] on p "iceberg_datalake_poc_[DOMAIN_NAME]_action" at bounding box center [167, 167] width 171 height 10
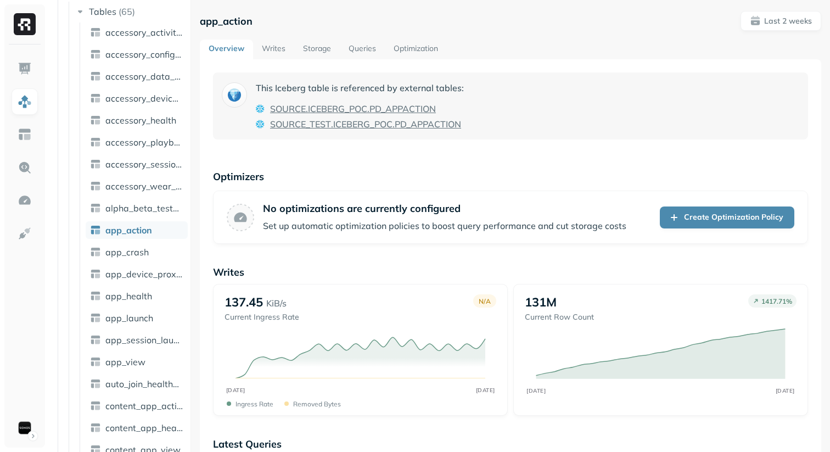
scroll to position [109, 0]
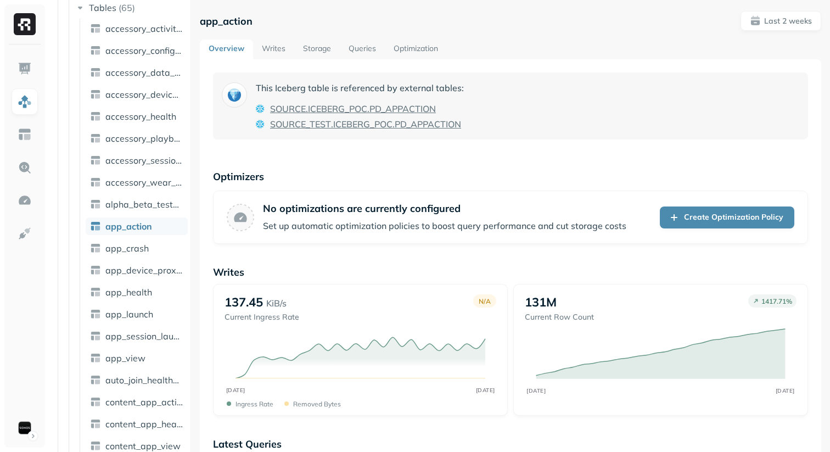
click at [372, 48] on link "Queries" at bounding box center [362, 50] width 45 height 20
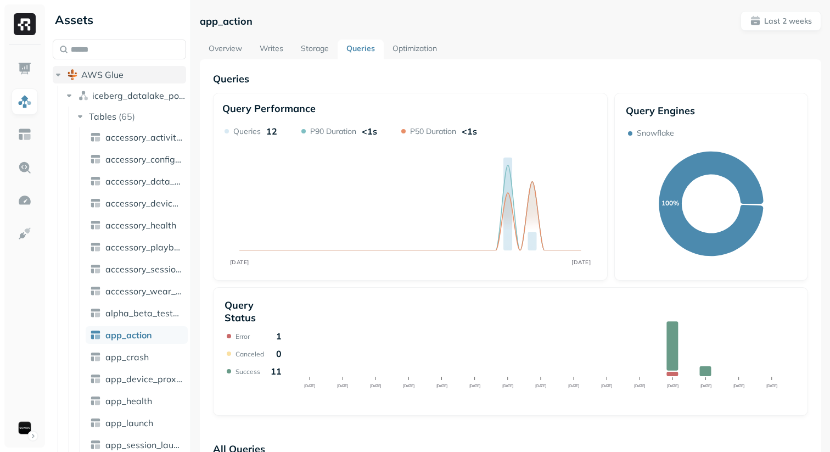
click at [92, 79] on span "AWS Glue" at bounding box center [102, 74] width 42 height 11
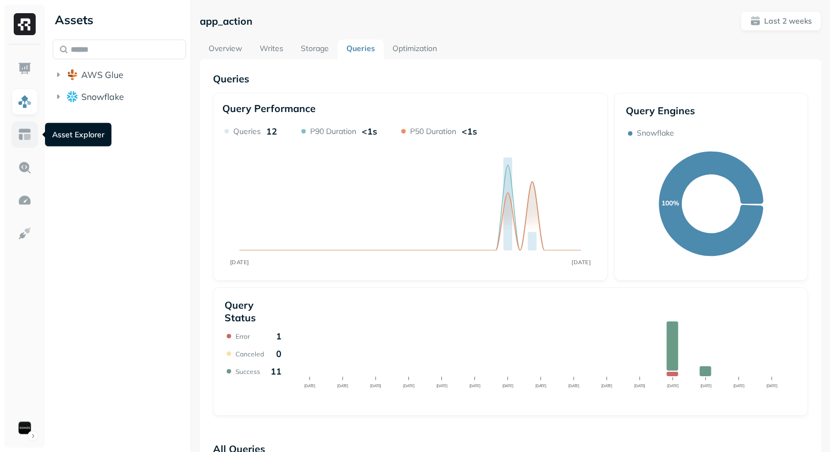
click at [26, 131] on img at bounding box center [25, 134] width 14 height 14
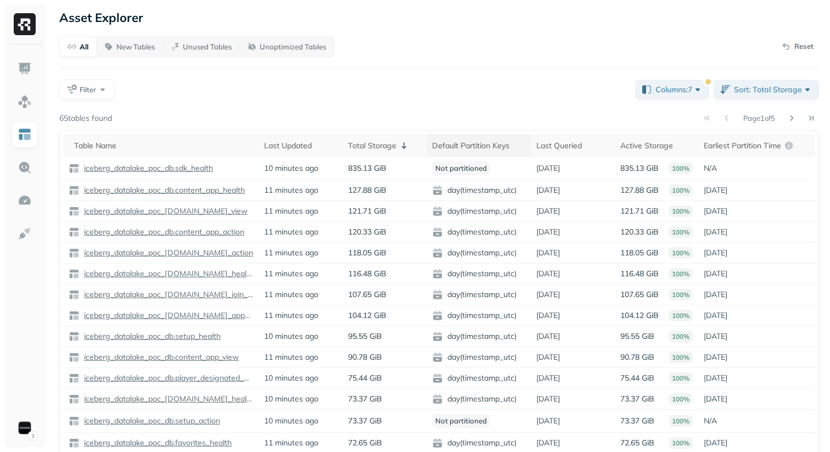
click at [492, 146] on div "Default Partition Keys" at bounding box center [478, 145] width 93 height 13
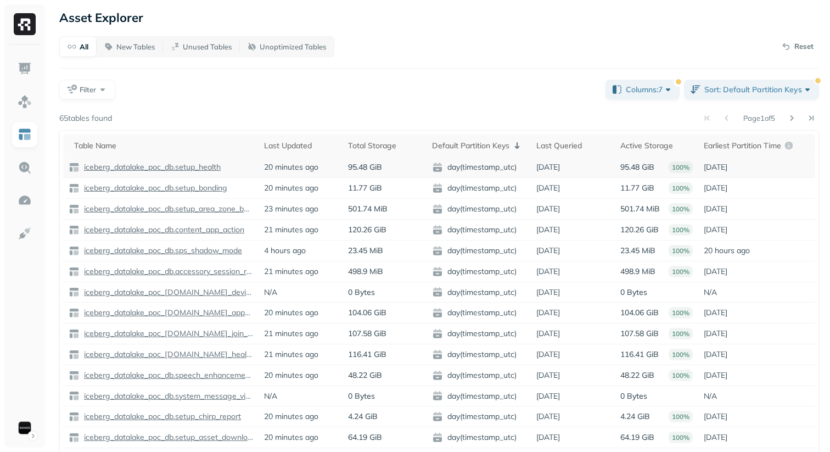
scroll to position [51, 0]
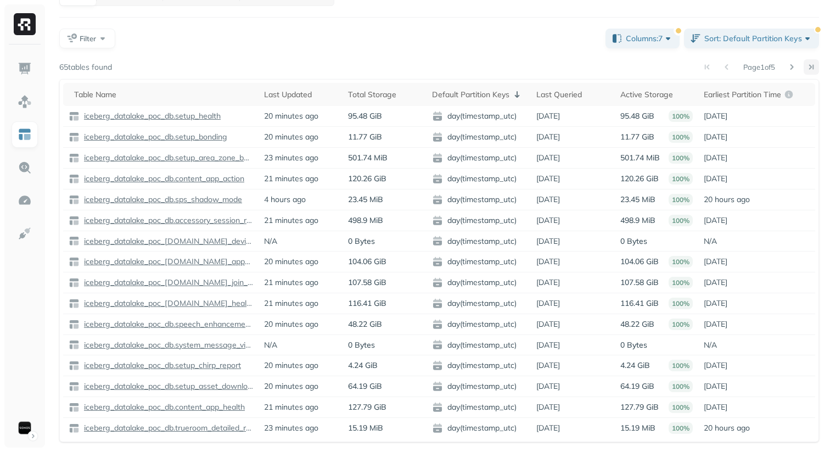
click at [816, 65] on button at bounding box center [811, 66] width 15 height 15
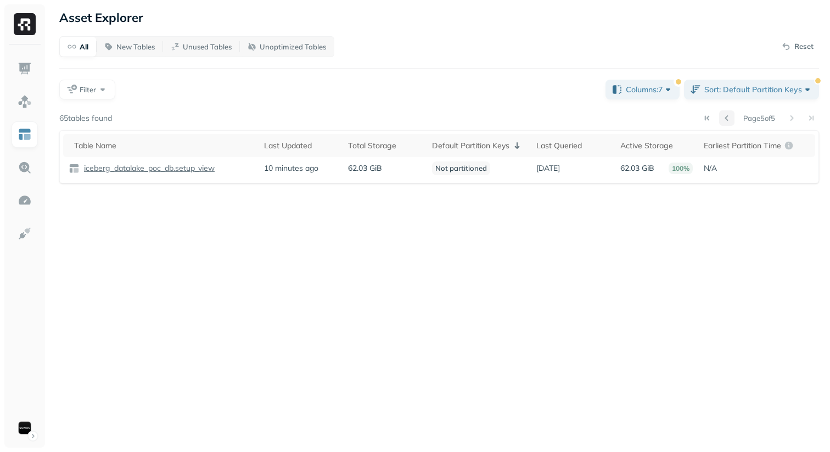
click at [722, 120] on button at bounding box center [727, 117] width 15 height 15
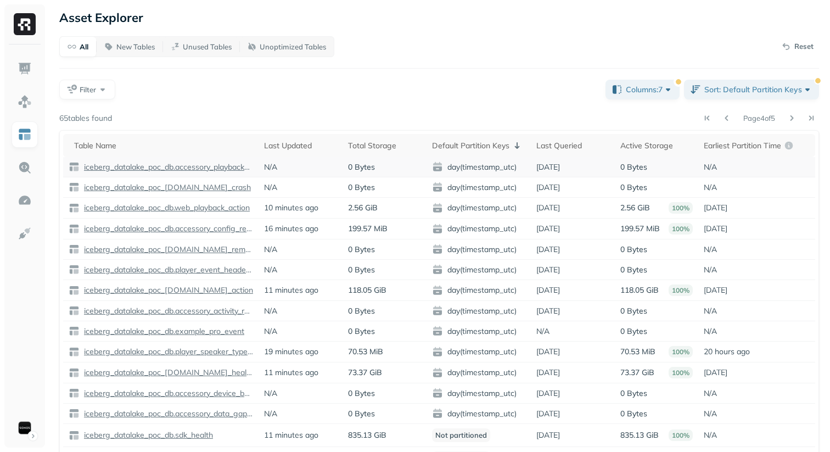
scroll to position [54, 0]
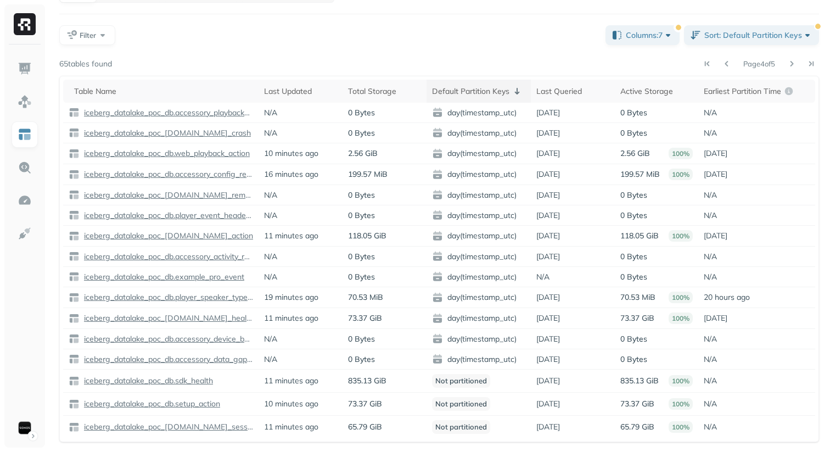
click at [487, 82] on th "Default Partition Keys" at bounding box center [479, 91] width 104 height 23
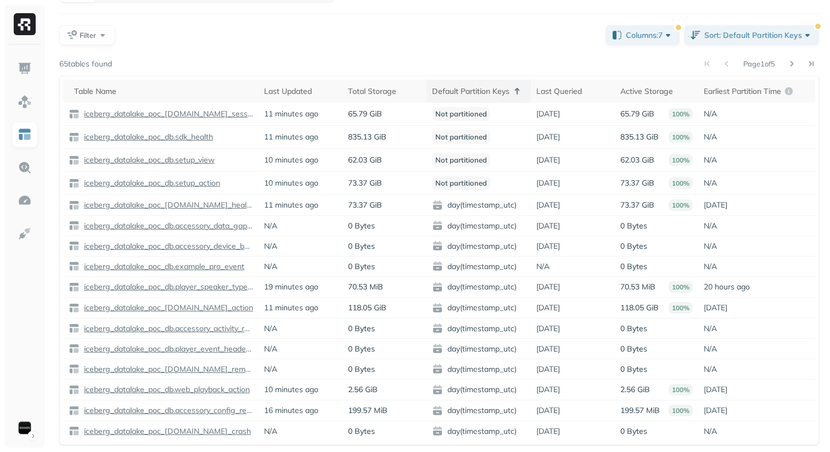
click at [487, 83] on th "Default Partition Keys" at bounding box center [479, 91] width 104 height 23
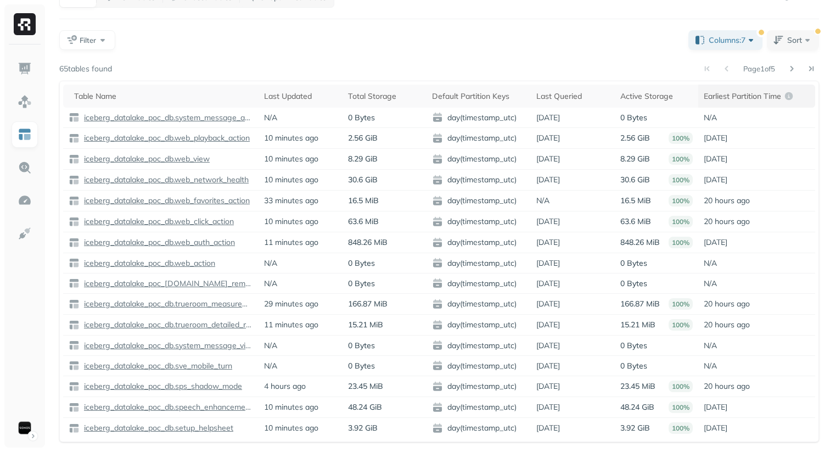
click at [750, 95] on p "Earliest Partition Time" at bounding box center [742, 96] width 77 height 10
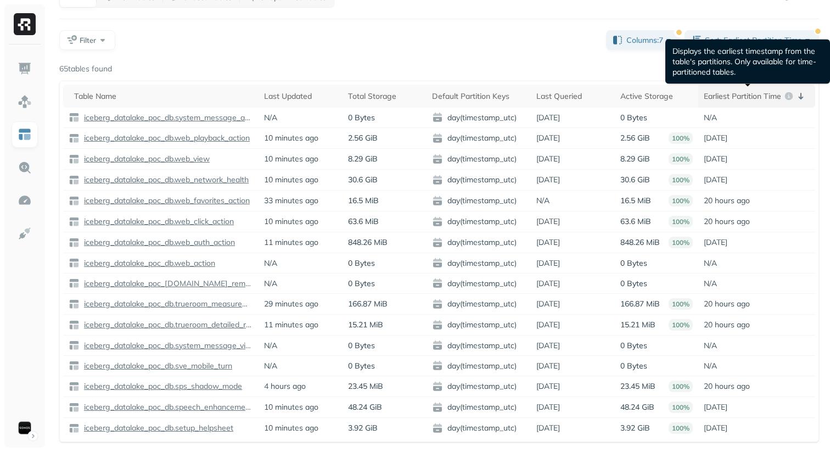
scroll to position [52, 0]
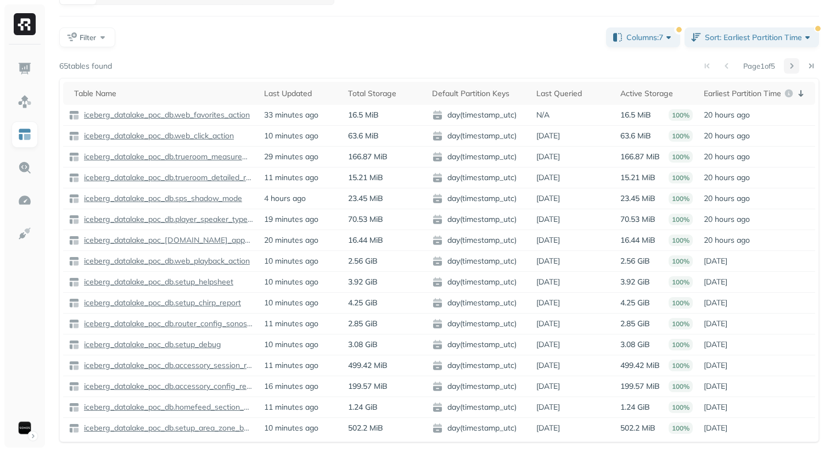
click at [794, 60] on button at bounding box center [791, 65] width 15 height 15
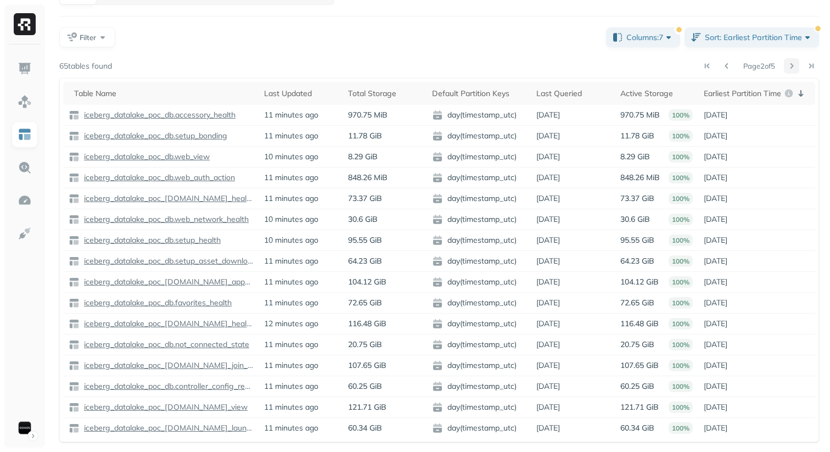
click at [794, 64] on button at bounding box center [791, 65] width 15 height 15
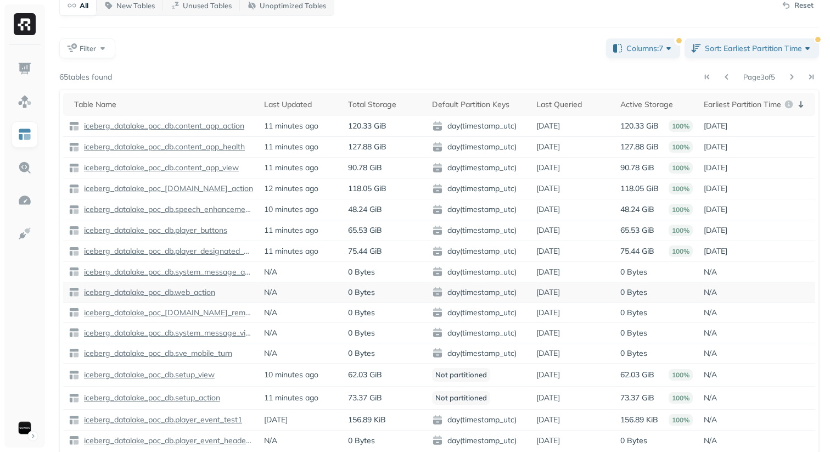
scroll to position [35, 0]
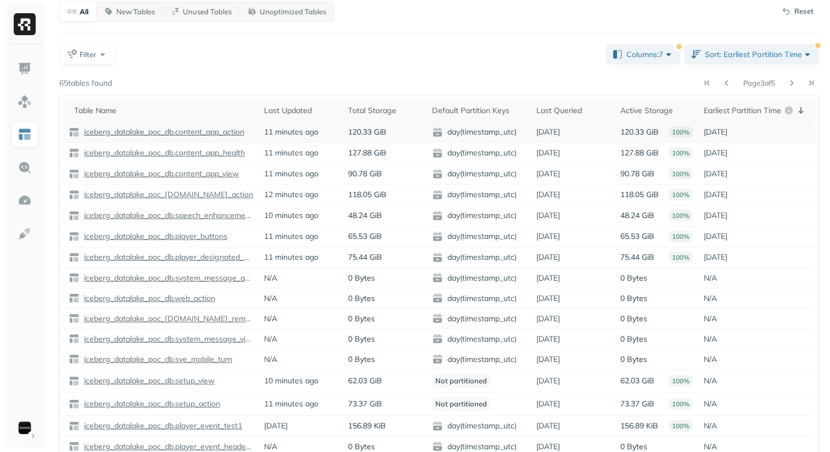
click at [158, 130] on p "iceberg_datalake_poc_db.content_app_action" at bounding box center [163, 132] width 163 height 10
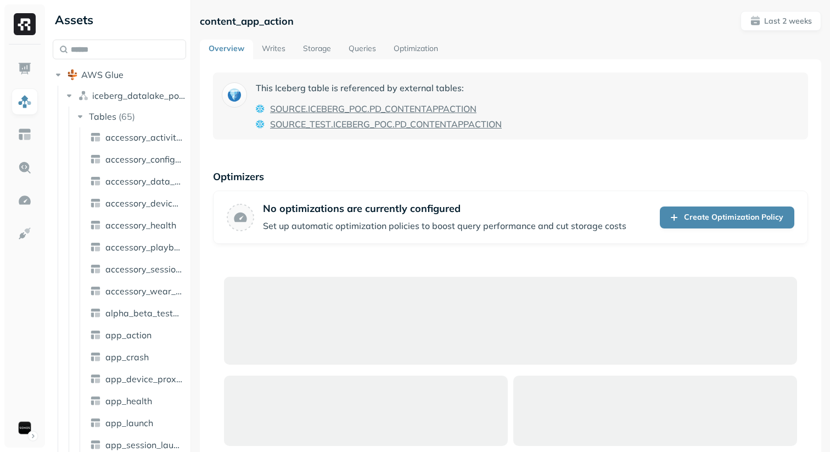
scroll to position [110, 0]
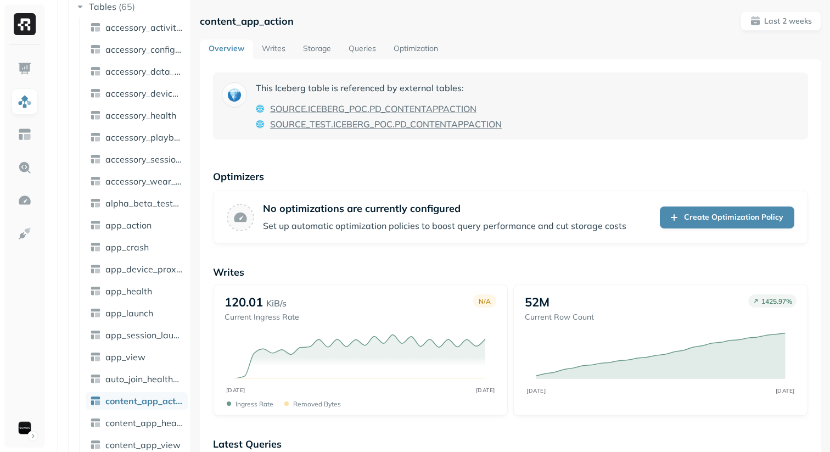
click at [330, 45] on link "Storage" at bounding box center [317, 50] width 46 height 20
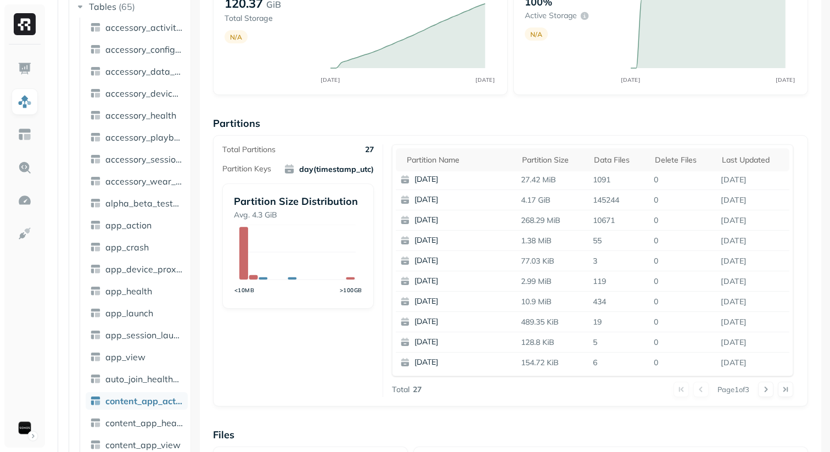
scroll to position [107, 0]
click at [758, 391] on div "Page 1 of 3" at bounding box center [608, 388] width 372 height 15
click at [790, 391] on button at bounding box center [785, 388] width 15 height 15
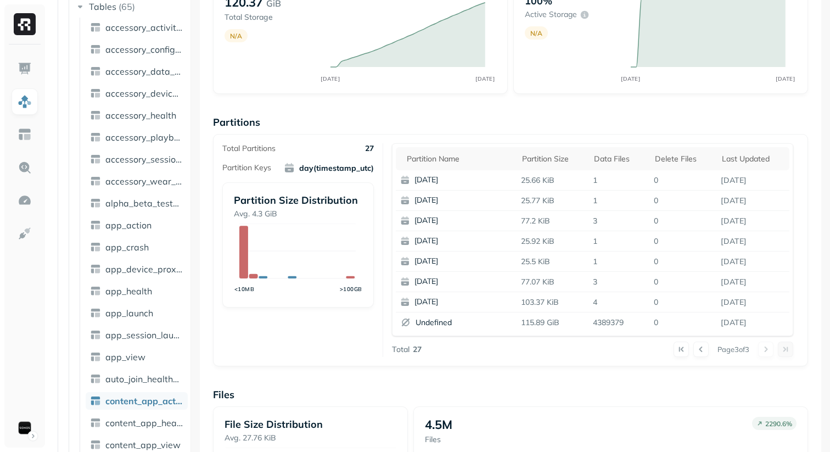
scroll to position [0, 0]
click at [26, 434] on html "Assets AWS Glue iceberg_datalake_poc_db Tables ( 65 ) accessory_activity_report…" at bounding box center [415, 226] width 830 height 452
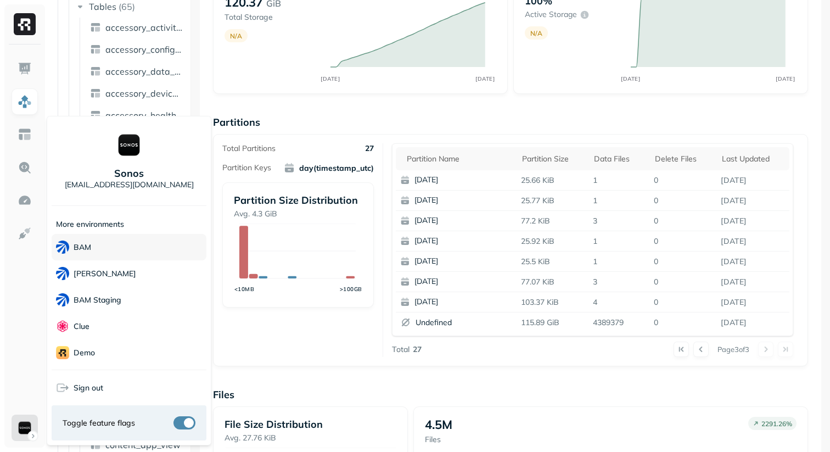
click at [137, 247] on div "BAM" at bounding box center [129, 247] width 155 height 26
